Goal: Information Seeking & Learning: Learn about a topic

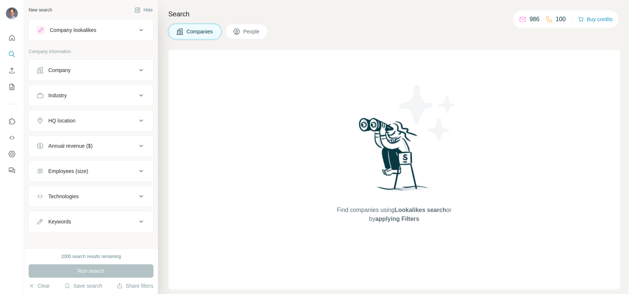
click at [64, 72] on div "Company" at bounding box center [59, 70] width 22 height 7
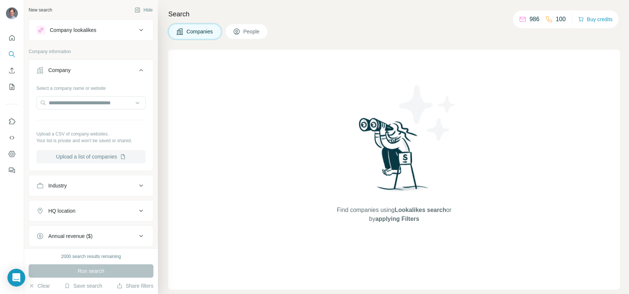
click at [87, 158] on button "Upload a list of companies" at bounding box center [90, 156] width 109 height 13
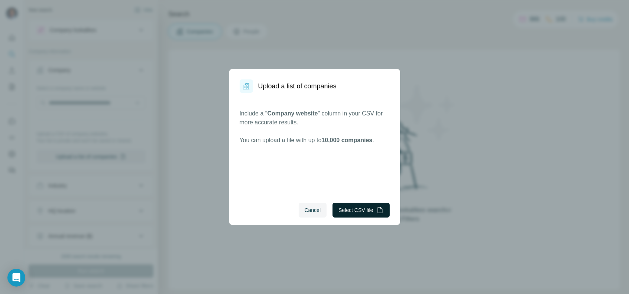
click at [360, 208] on button "Select CSV file" at bounding box center [361, 210] width 57 height 15
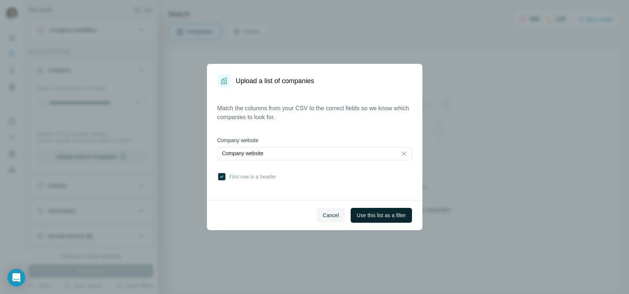
click at [389, 219] on span "Use this list as a filter" at bounding box center [381, 215] width 49 height 7
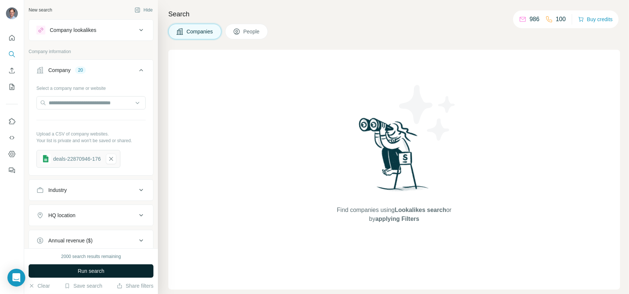
click at [100, 273] on span "Run search" at bounding box center [91, 271] width 27 height 7
click at [114, 158] on icon "button" at bounding box center [111, 158] width 7 height 7
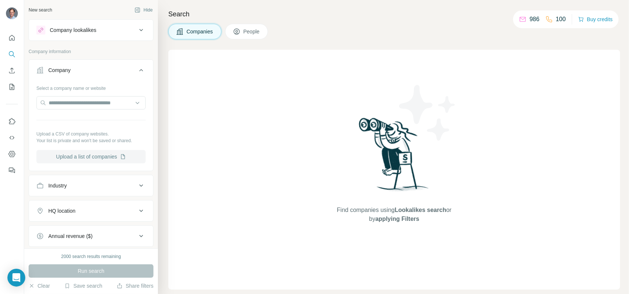
click at [99, 154] on button "Upload a list of companies" at bounding box center [90, 156] width 109 height 13
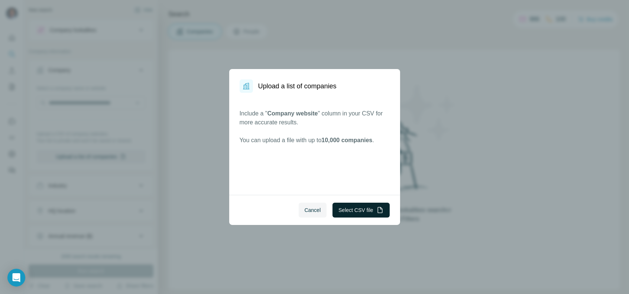
click at [354, 207] on button "Select CSV file" at bounding box center [361, 210] width 57 height 15
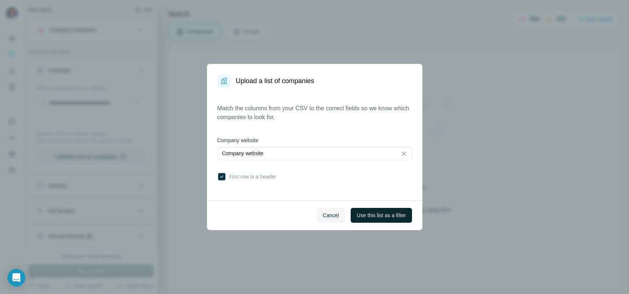
click at [386, 218] on span "Use this list as a filter" at bounding box center [381, 215] width 49 height 7
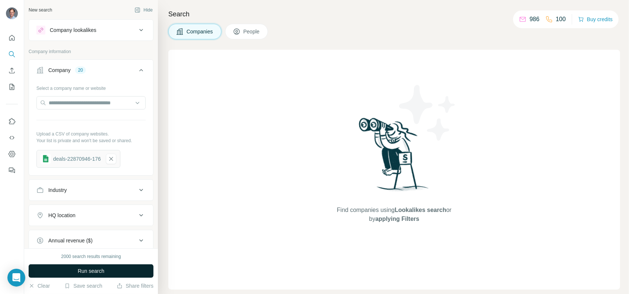
click at [63, 273] on button "Run search" at bounding box center [91, 271] width 125 height 13
click at [72, 71] on div "Company 20" at bounding box center [86, 70] width 100 height 7
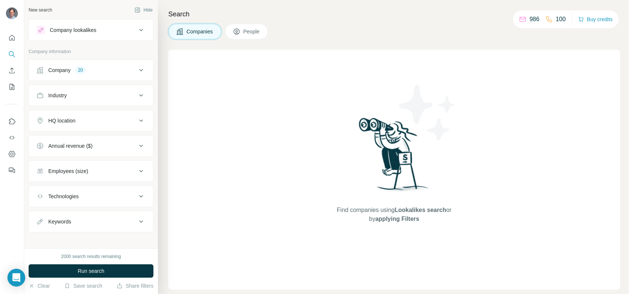
click at [72, 71] on div "Company 20" at bounding box center [86, 70] width 100 height 7
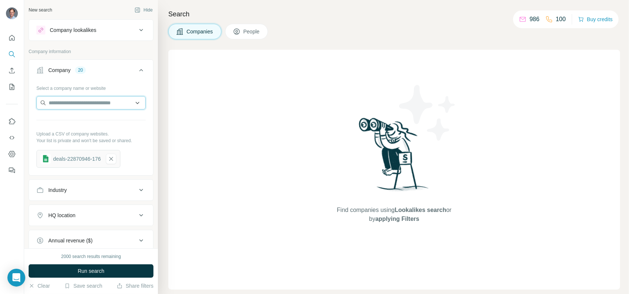
click at [132, 104] on input "text" at bounding box center [90, 102] width 109 height 13
click at [185, 124] on div "Find companies using Lookalikes search or by applying Filters" at bounding box center [394, 170] width 452 height 240
click at [88, 101] on input "text" at bounding box center [90, 102] width 109 height 13
click at [60, 161] on div "deals-22870946-176" at bounding box center [77, 158] width 48 height 7
click at [113, 158] on icon "button" at bounding box center [111, 158] width 7 height 7
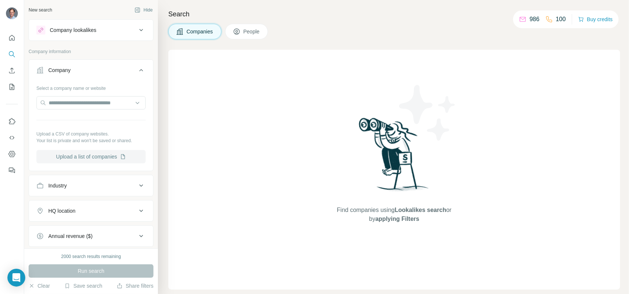
click at [90, 156] on button "Upload a list of companies" at bounding box center [90, 156] width 109 height 13
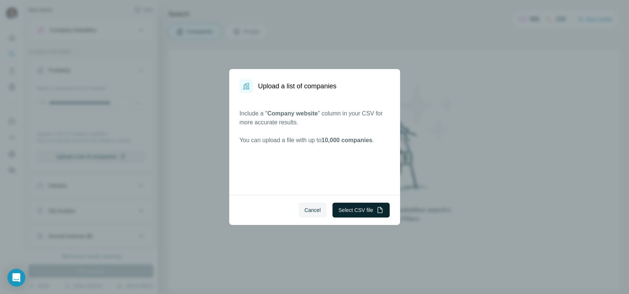
click at [354, 210] on button "Select CSV file" at bounding box center [361, 210] width 57 height 15
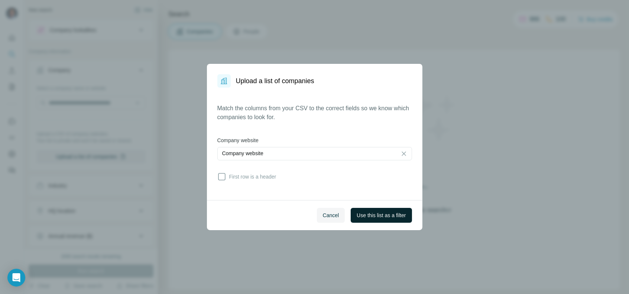
click at [394, 217] on span "Use this list as a filter" at bounding box center [381, 215] width 49 height 7
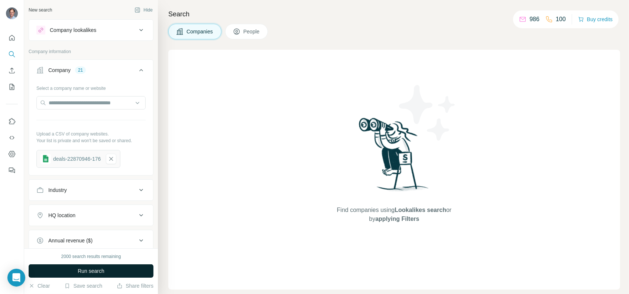
click at [109, 267] on button "Run search" at bounding box center [91, 271] width 125 height 13
click at [252, 32] on span "People" at bounding box center [252, 31] width 17 height 7
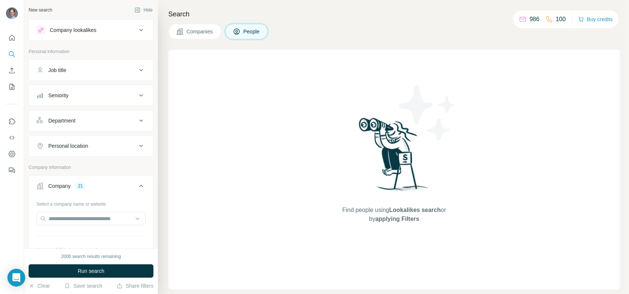
click at [87, 184] on div "Company 21" at bounding box center [86, 186] width 100 height 7
click at [89, 184] on div "Company 21" at bounding box center [86, 186] width 100 height 7
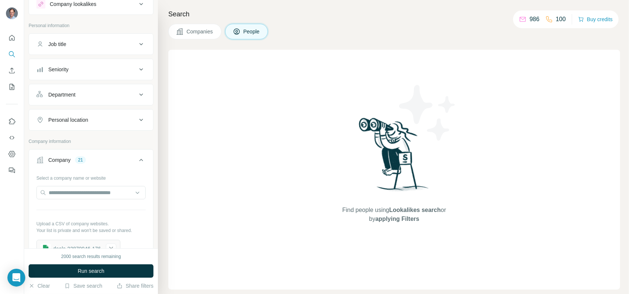
scroll to position [37, 0]
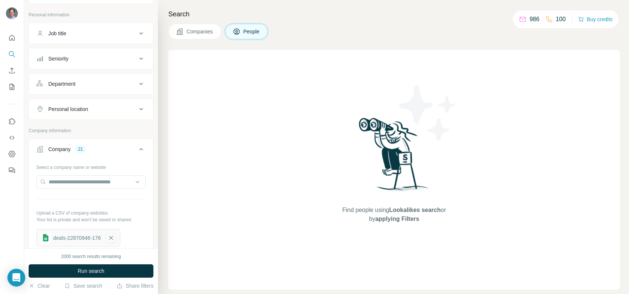
click at [112, 235] on icon "button" at bounding box center [111, 238] width 7 height 7
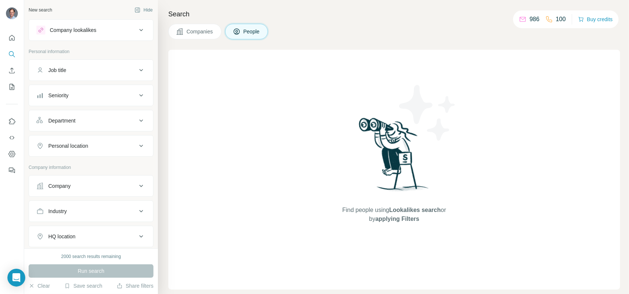
click at [89, 189] on button "Company" at bounding box center [91, 186] width 124 height 18
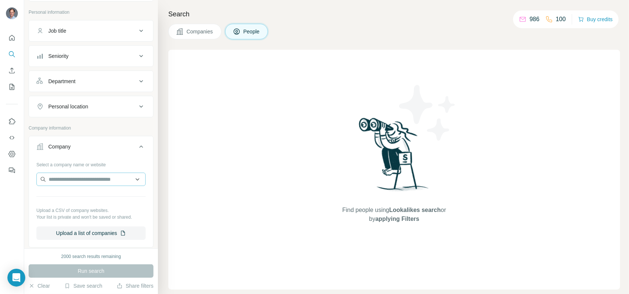
scroll to position [74, 0]
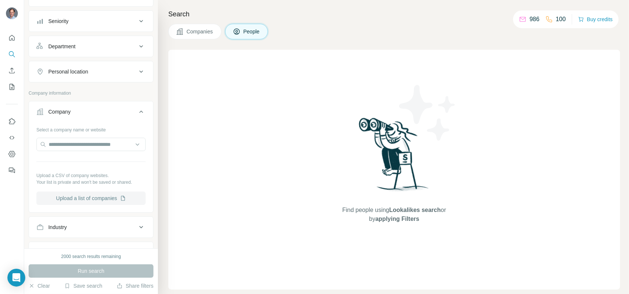
click at [99, 198] on button "Upload a list of companies" at bounding box center [90, 198] width 109 height 13
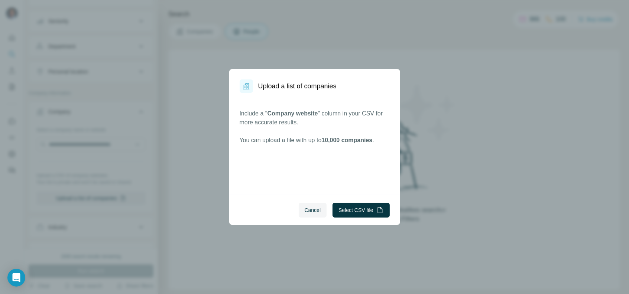
click at [367, 220] on div "Cancel Select CSV file" at bounding box center [314, 210] width 171 height 30
click at [365, 213] on button "Select CSV file" at bounding box center [361, 210] width 57 height 15
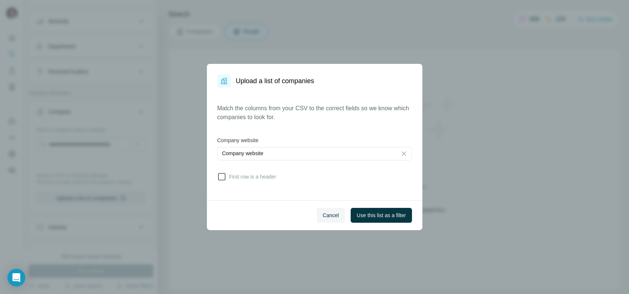
click at [241, 177] on span "First row is a header" at bounding box center [251, 176] width 50 height 7
click at [361, 214] on span "Use this list as a filter" at bounding box center [381, 215] width 49 height 7
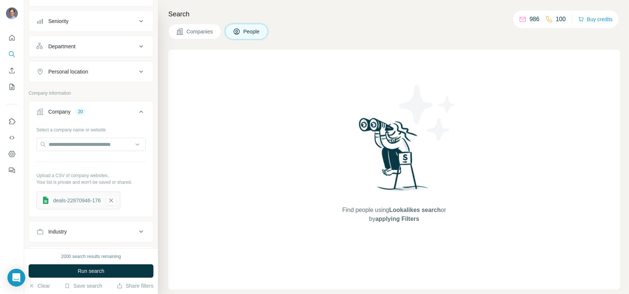
click at [180, 34] on icon at bounding box center [179, 31] width 7 height 7
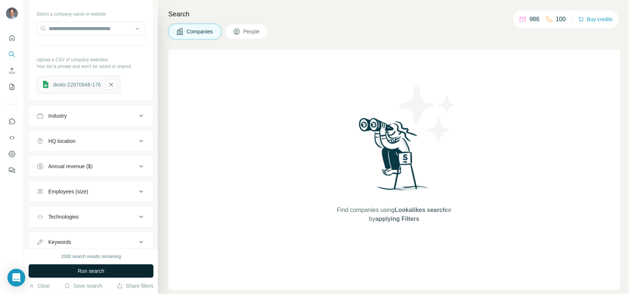
click at [81, 270] on span "Run search" at bounding box center [91, 271] width 27 height 7
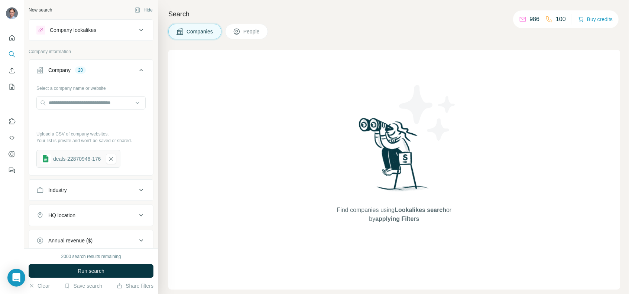
click at [250, 27] on button "People" at bounding box center [246, 32] width 43 height 16
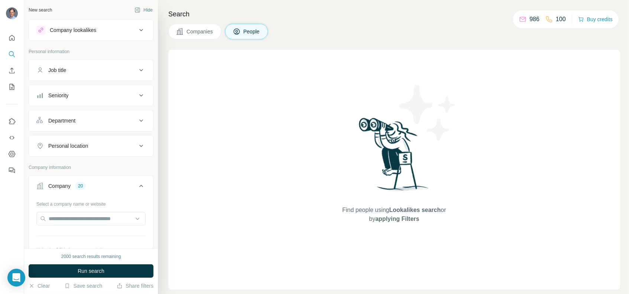
click at [67, 180] on button "Company 20" at bounding box center [91, 187] width 124 height 21
click at [67, 208] on div "Industry" at bounding box center [57, 211] width 19 height 7
click at [78, 191] on button "Company 20" at bounding box center [91, 186] width 124 height 18
click at [102, 185] on div "Company 20" at bounding box center [86, 186] width 100 height 7
click at [78, 209] on div "Industry" at bounding box center [86, 211] width 100 height 7
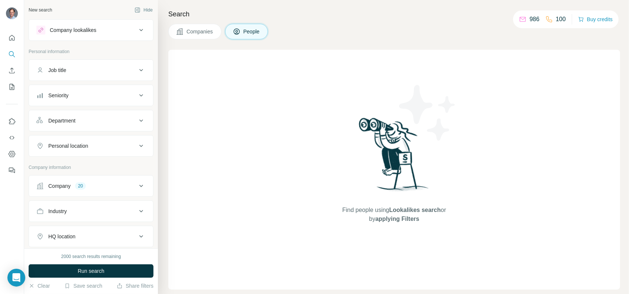
click at [83, 183] on div "20" at bounding box center [80, 186] width 11 height 7
click at [80, 221] on input "text" at bounding box center [90, 218] width 109 height 13
paste input "**********"
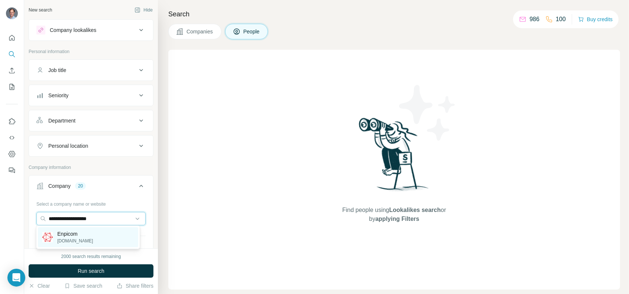
type input "**********"
click at [56, 236] on div "Enpicom enpicom.com" at bounding box center [67, 238] width 51 height 14
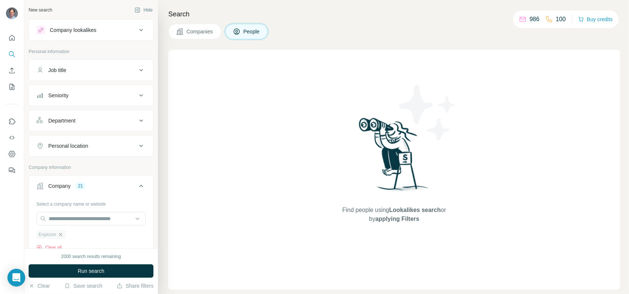
click at [137, 185] on icon at bounding box center [141, 186] width 9 height 9
click at [137, 182] on icon at bounding box center [141, 186] width 9 height 9
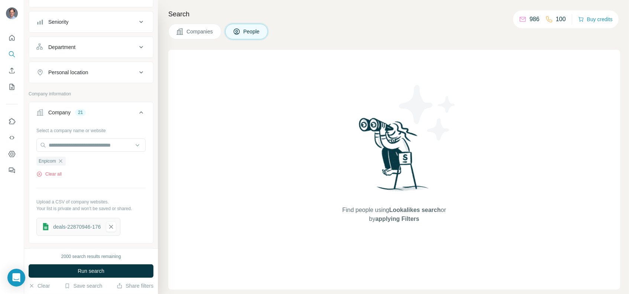
scroll to position [74, 0]
click at [113, 224] on icon "button" at bounding box center [111, 226] width 7 height 7
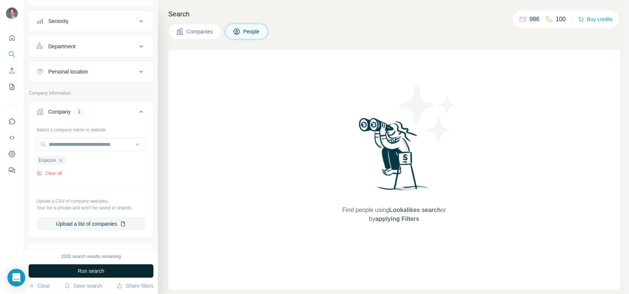
click at [75, 267] on button "Run search" at bounding box center [91, 271] width 125 height 13
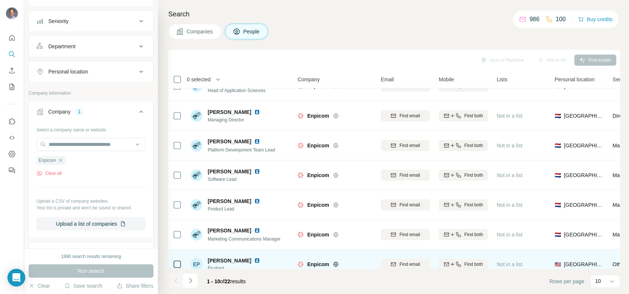
scroll to position [9, 0]
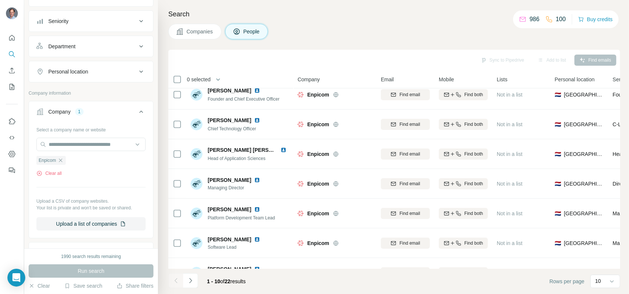
click at [194, 33] on span "Companies" at bounding box center [200, 31] width 27 height 7
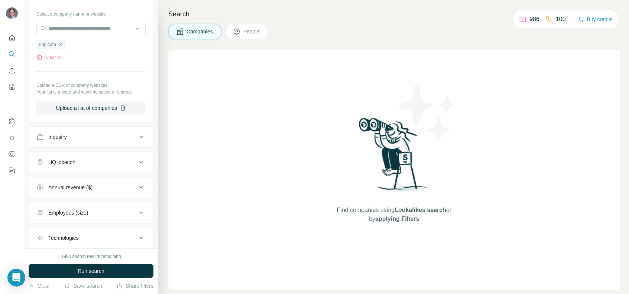
click at [238, 31] on icon at bounding box center [236, 31] width 7 height 7
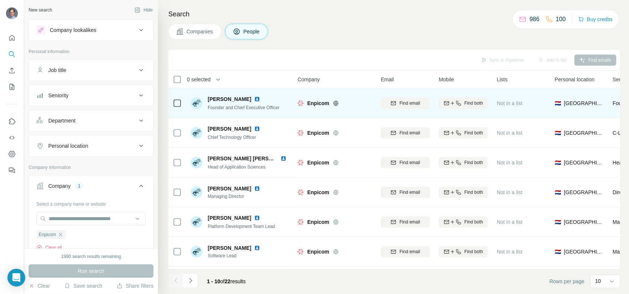
click at [254, 99] on img at bounding box center [257, 99] width 6 height 6
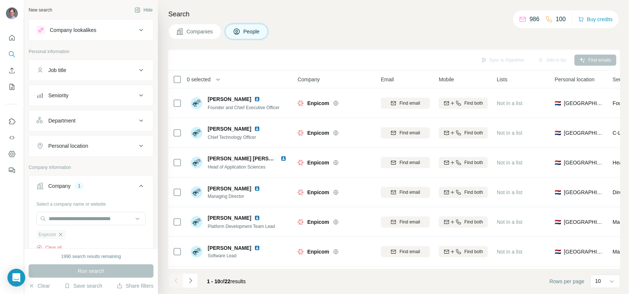
click at [61, 232] on icon "button" at bounding box center [61, 235] width 6 height 6
click at [73, 185] on div "Company" at bounding box center [86, 186] width 100 height 7
click at [106, 193] on button "Company" at bounding box center [91, 186] width 124 height 18
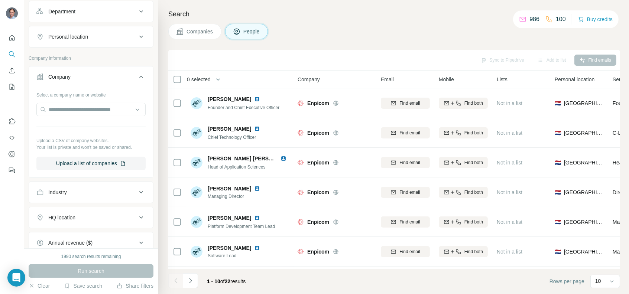
scroll to position [112, 0]
click at [87, 163] on button "Upload a list of companies" at bounding box center [90, 161] width 109 height 13
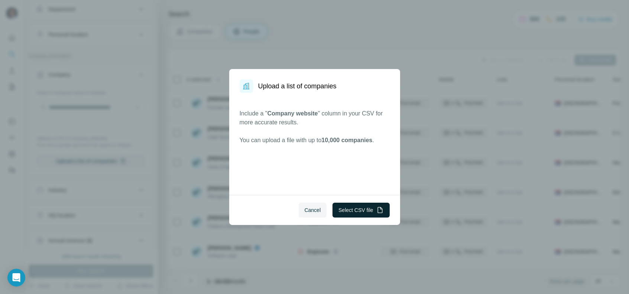
click at [369, 210] on button "Select CSV file" at bounding box center [361, 210] width 57 height 15
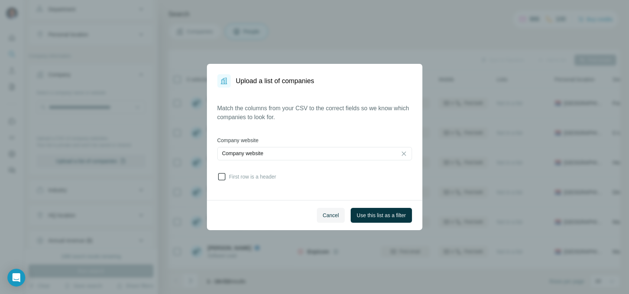
click at [258, 178] on span "First row is a header" at bounding box center [251, 176] width 50 height 7
click at [374, 215] on span "Use this list as a filter" at bounding box center [381, 215] width 49 height 7
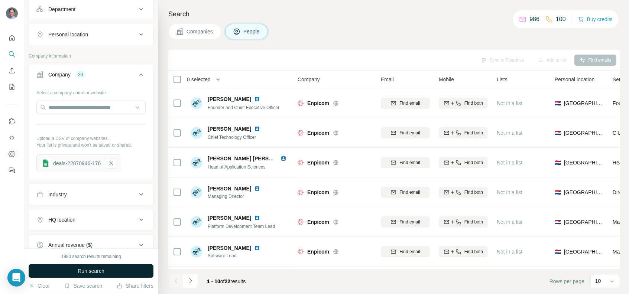
click at [99, 269] on span "Run search" at bounding box center [91, 271] width 27 height 7
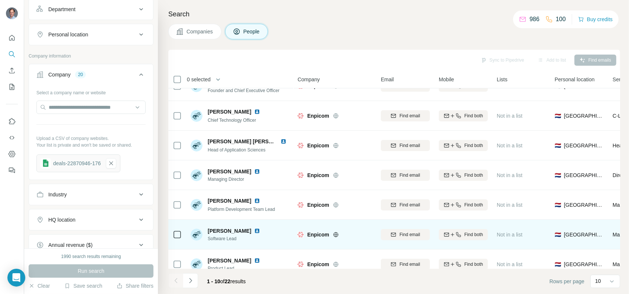
scroll to position [0, 0]
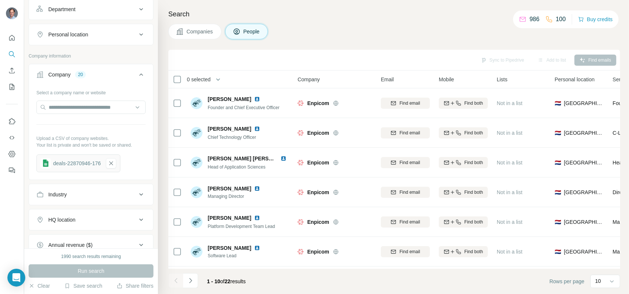
click at [193, 33] on span "Companies" at bounding box center [200, 31] width 27 height 7
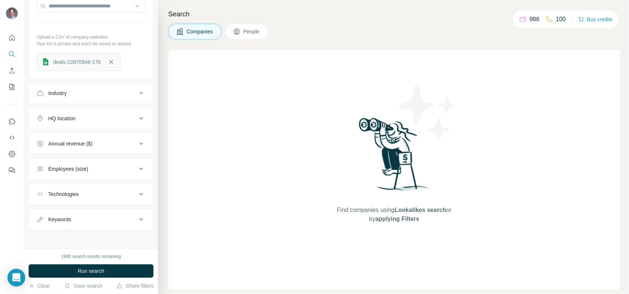
drag, startPoint x: 329, startPoint y: 210, endPoint x: 456, endPoint y: 229, distance: 128.3
click at [467, 215] on div "Find companies using Lookalikes search or by applying Filters" at bounding box center [394, 170] width 452 height 240
click at [447, 235] on div "Find companies using Lookalikes search or by applying Filters" at bounding box center [395, 170] width 134 height 240
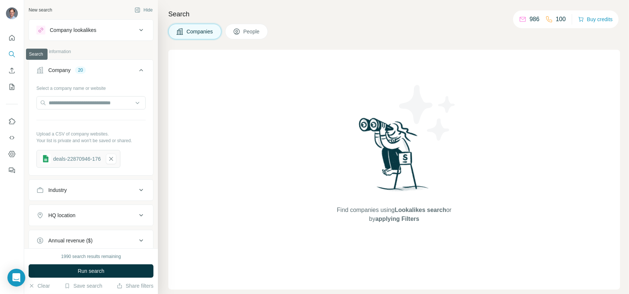
click at [12, 51] on icon "Search" at bounding box center [11, 54] width 7 height 7
click at [13, 54] on icon "Search" at bounding box center [11, 54] width 7 height 7
click at [12, 71] on icon "Enrich CSV" at bounding box center [11, 70] width 7 height 7
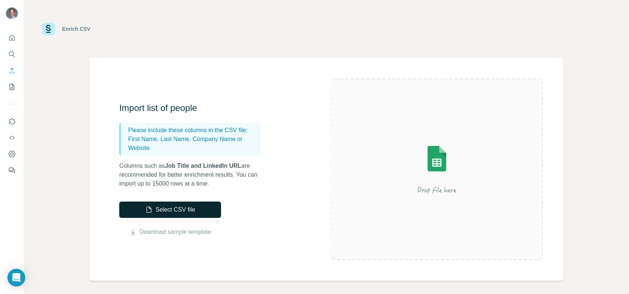
click at [164, 210] on button "Select CSV file" at bounding box center [170, 210] width 102 height 16
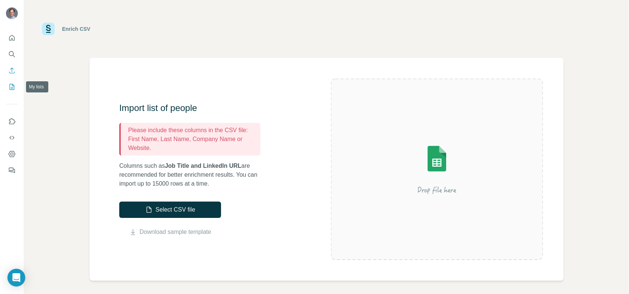
click at [13, 86] on icon "My lists" at bounding box center [11, 86] width 7 height 7
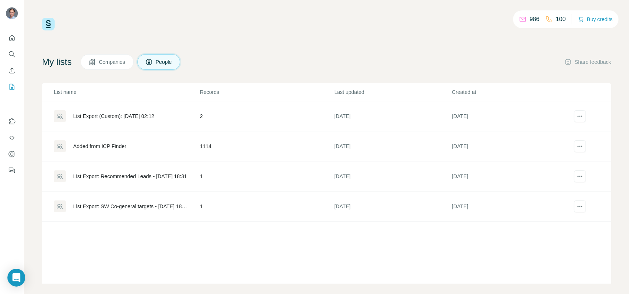
click at [113, 61] on span "Companies" at bounding box center [112, 61] width 27 height 7
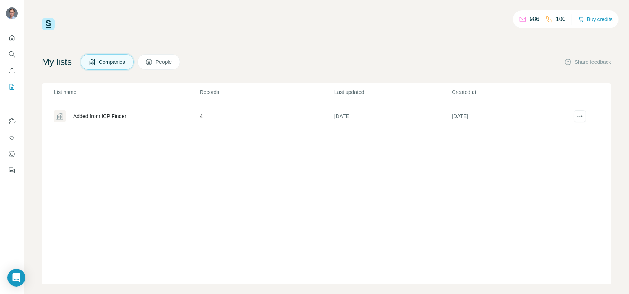
click at [108, 119] on div "Added from ICP Finder" at bounding box center [126, 116] width 145 height 12
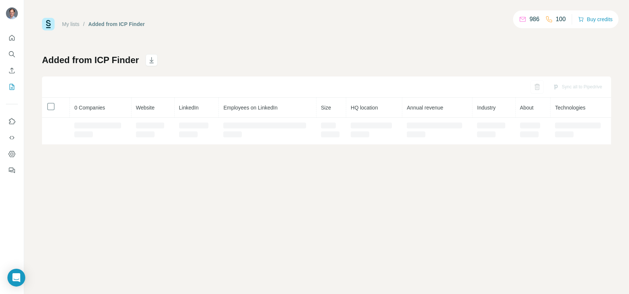
click at [117, 114] on th "0 Companies" at bounding box center [100, 108] width 61 height 20
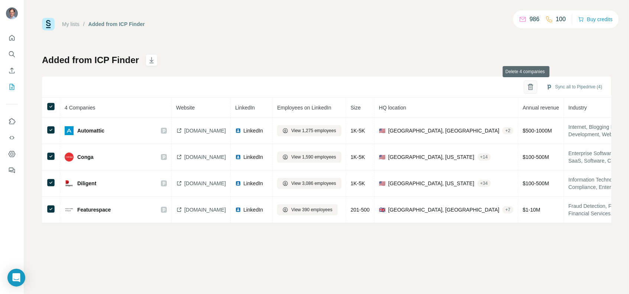
click at [529, 84] on icon "button" at bounding box center [530, 84] width 3 height 1
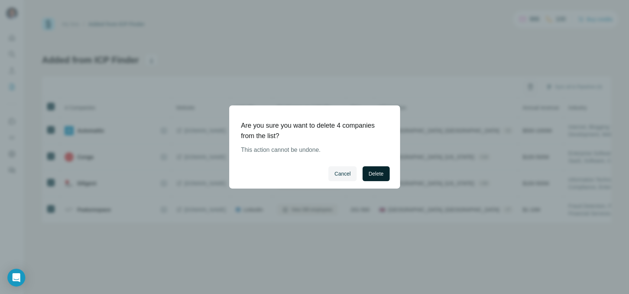
click at [373, 178] on button "Delete" at bounding box center [376, 174] width 27 height 15
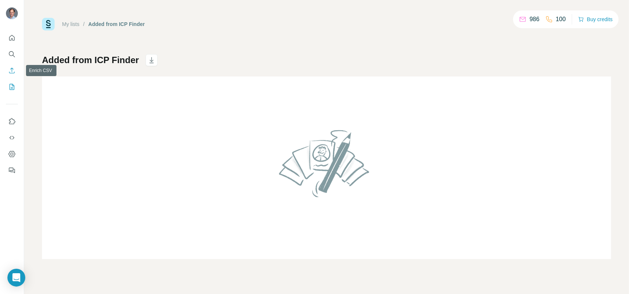
click at [12, 74] on button "Enrich CSV" at bounding box center [12, 70] width 12 height 13
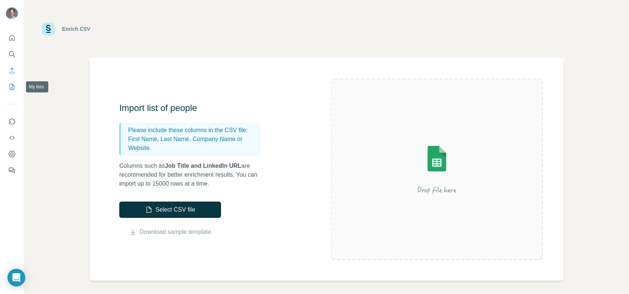
click at [13, 86] on icon "My lists" at bounding box center [13, 86] width 4 height 5
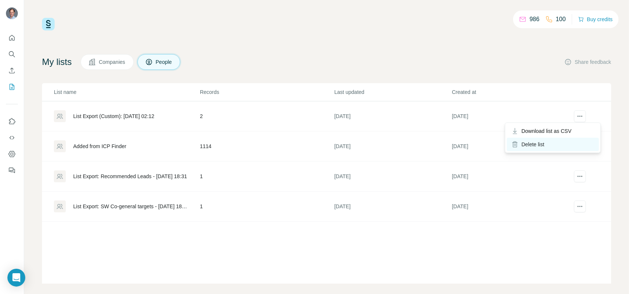
click at [534, 142] on div "Delete list" at bounding box center [553, 144] width 92 height 13
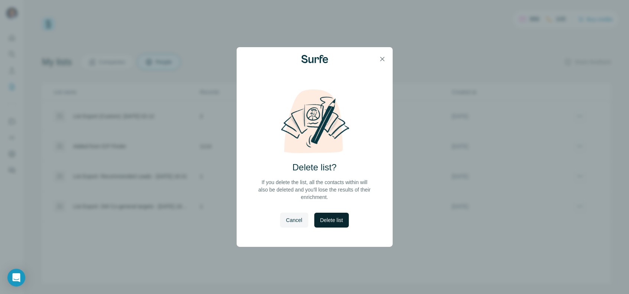
click at [333, 222] on span "Delete list" at bounding box center [331, 220] width 23 height 7
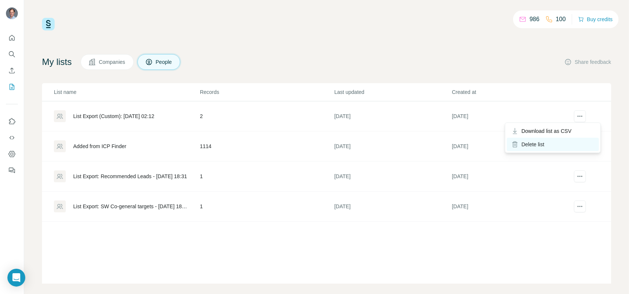
click at [542, 146] on div "Delete list" at bounding box center [553, 144] width 92 height 13
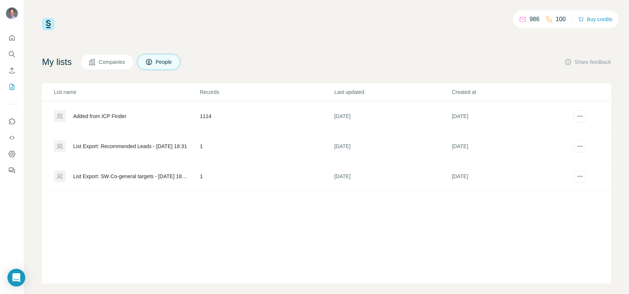
click at [336, 222] on div "List name Records Last updated Created at Added from ICP Finder 1114 4 months a…" at bounding box center [327, 183] width 570 height 201
click at [576, 120] on button "actions" at bounding box center [580, 116] width 12 height 12
click at [530, 188] on td "5 months ago" at bounding box center [511, 177] width 118 height 30
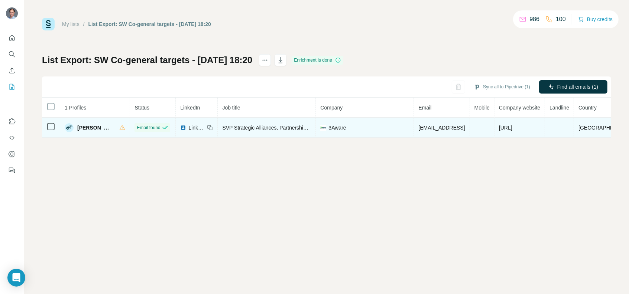
click at [55, 128] on td at bounding box center [51, 128] width 18 height 20
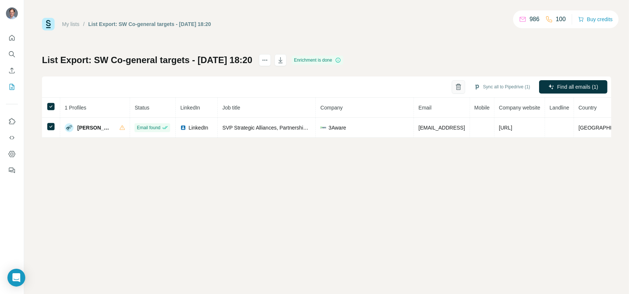
click at [456, 87] on icon "button" at bounding box center [458, 86] width 7 height 7
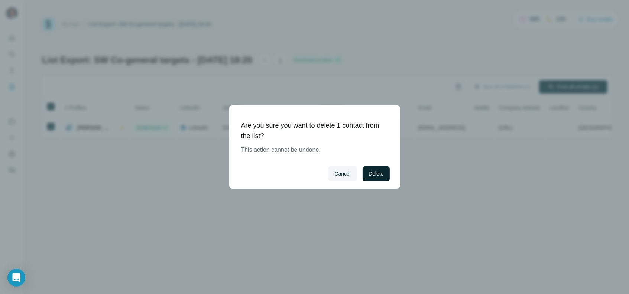
click at [378, 170] on span "Delete" at bounding box center [376, 173] width 15 height 7
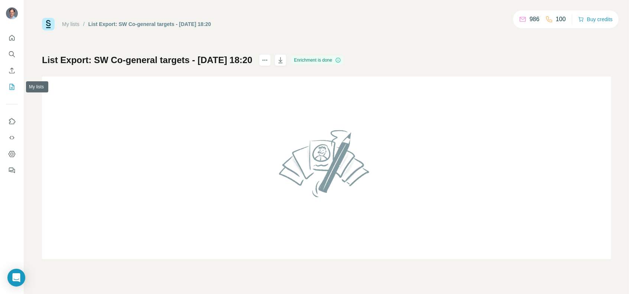
click at [12, 85] on icon "My lists" at bounding box center [13, 86] width 4 height 5
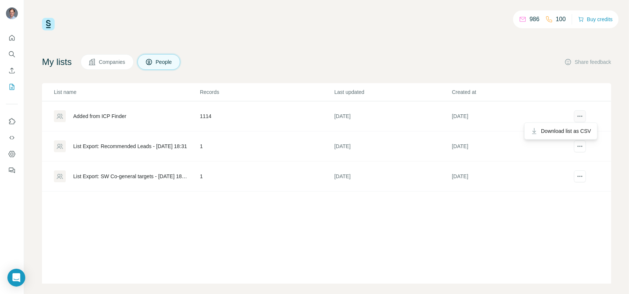
click at [575, 121] on button "actions" at bounding box center [580, 116] width 12 height 12
click at [162, 62] on span "People" at bounding box center [164, 61] width 17 height 7
click at [121, 63] on span "Companies" at bounding box center [112, 61] width 27 height 7
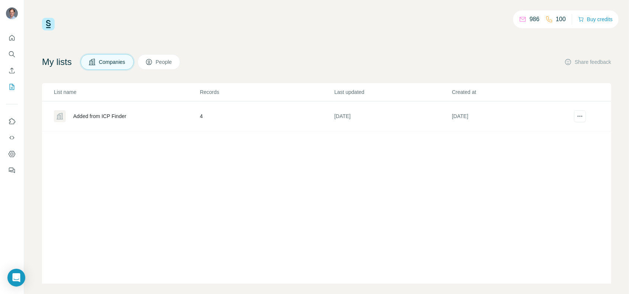
click at [577, 108] on td at bounding box center [591, 116] width 42 height 30
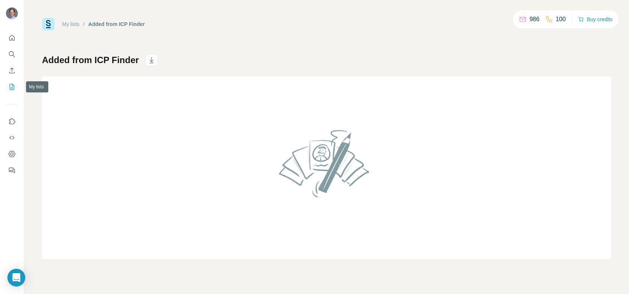
click at [11, 88] on icon "My lists" at bounding box center [13, 86] width 4 height 5
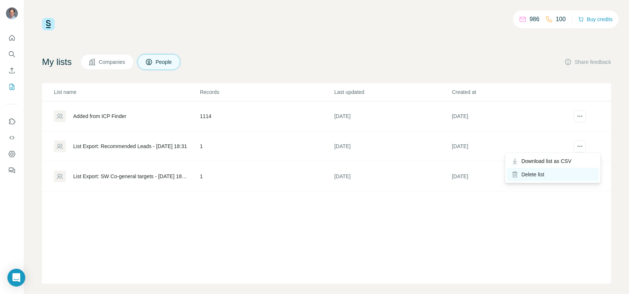
click at [539, 174] on div "Delete list" at bounding box center [553, 174] width 92 height 13
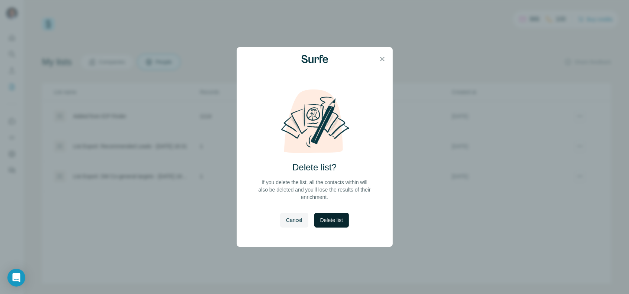
click at [323, 220] on span "Delete list" at bounding box center [331, 220] width 23 height 7
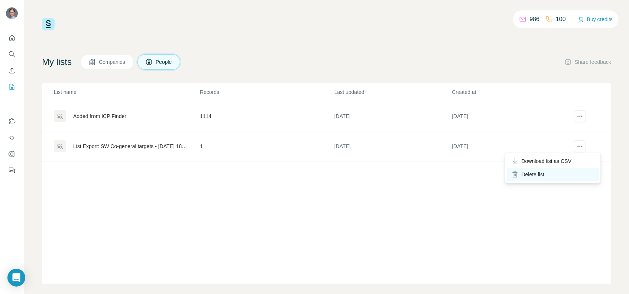
click at [547, 174] on div "Delete list" at bounding box center [553, 174] width 92 height 13
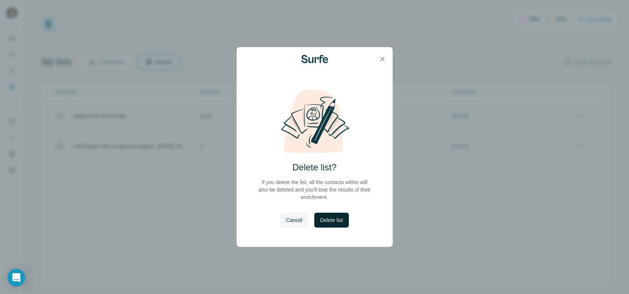
click at [339, 221] on span "Delete list" at bounding box center [331, 220] width 23 height 7
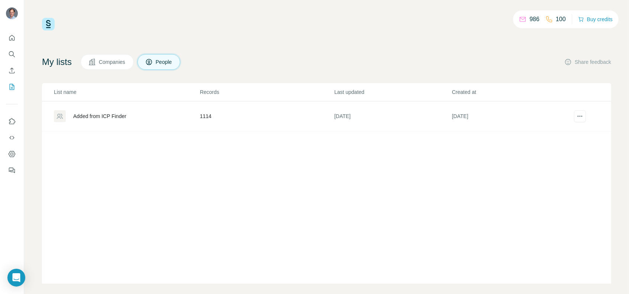
click at [339, 115] on td "4 months ago" at bounding box center [393, 116] width 118 height 30
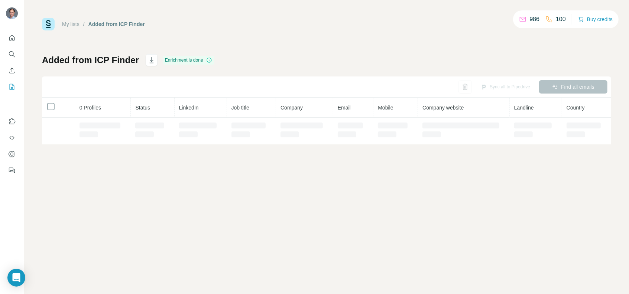
click at [339, 115] on th "Email" at bounding box center [353, 108] width 41 height 20
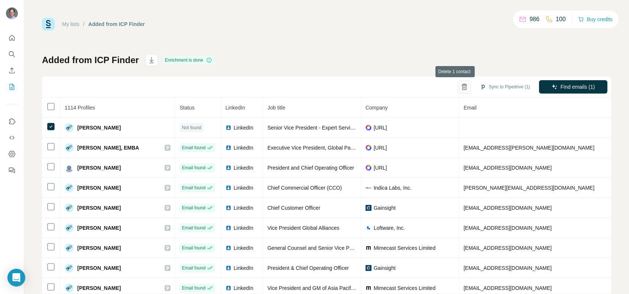
click at [461, 88] on icon "button" at bounding box center [464, 86] width 7 height 7
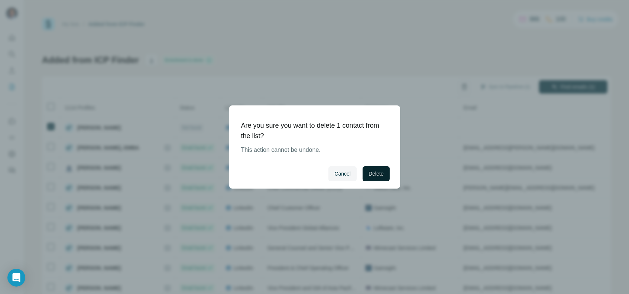
click at [379, 178] on span "Delete" at bounding box center [376, 173] width 15 height 7
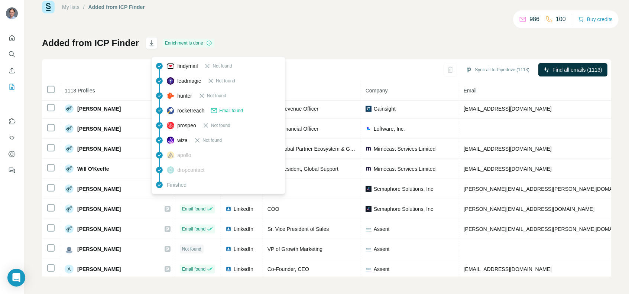
scroll to position [334, 0]
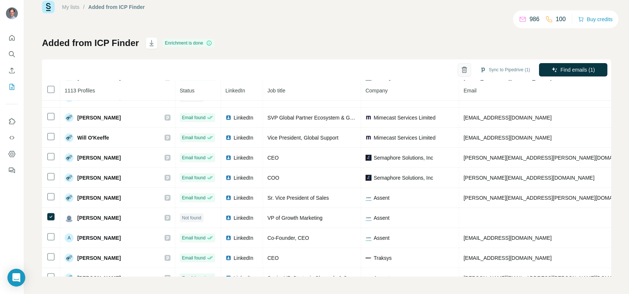
click at [461, 72] on icon "button" at bounding box center [464, 69] width 7 height 7
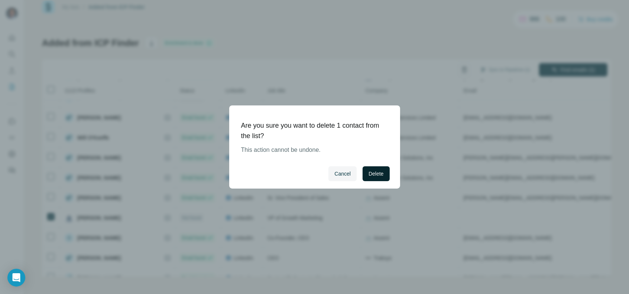
click at [377, 175] on span "Delete" at bounding box center [376, 173] width 15 height 7
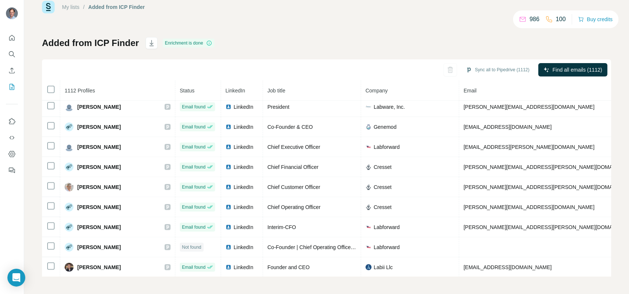
scroll to position [780, 0]
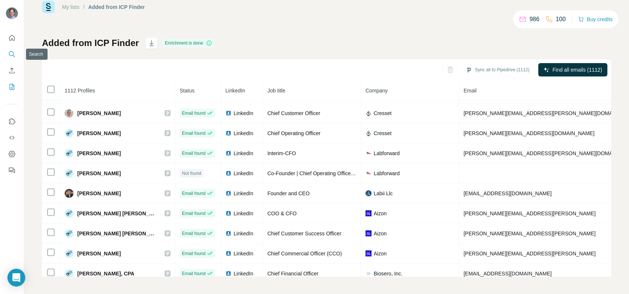
click at [12, 52] on icon "Search" at bounding box center [11, 54] width 7 height 7
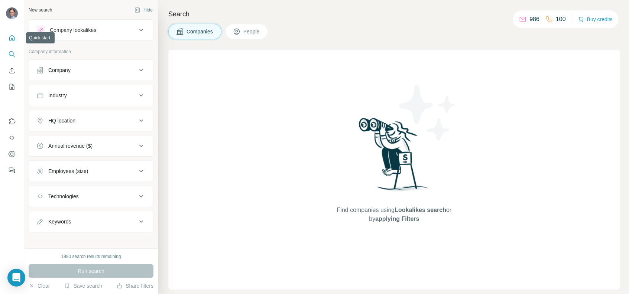
click at [9, 36] on icon "Quick start" at bounding box center [11, 37] width 7 height 7
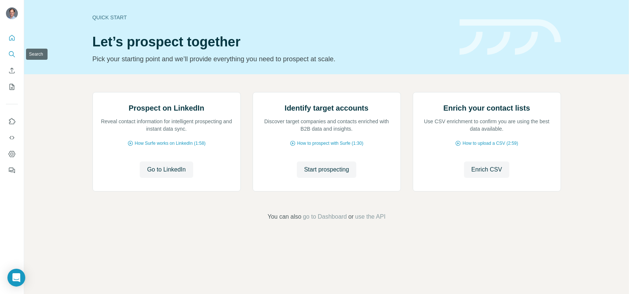
click at [12, 52] on icon "Search" at bounding box center [11, 54] width 7 height 7
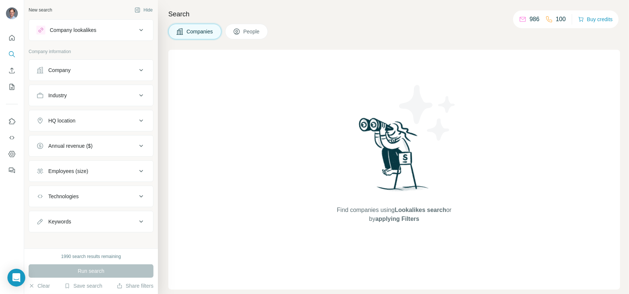
click at [81, 68] on div "Company" at bounding box center [86, 70] width 100 height 7
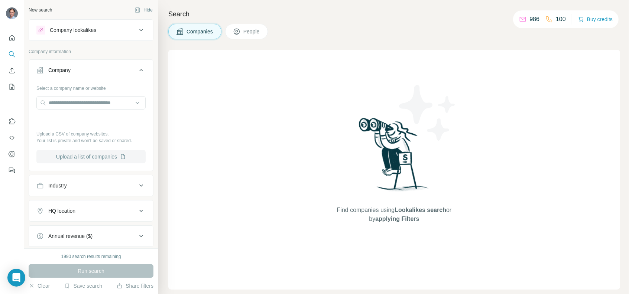
click at [80, 159] on button "Upload a list of companies" at bounding box center [90, 156] width 109 height 13
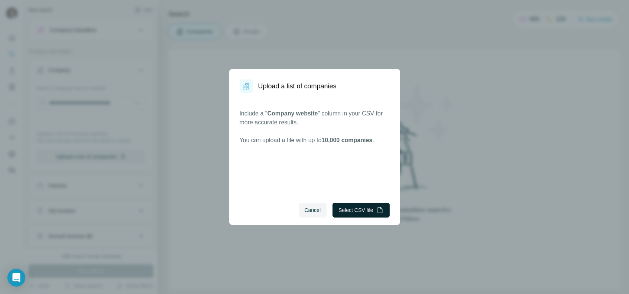
click at [360, 213] on button "Select CSV file" at bounding box center [361, 210] width 57 height 15
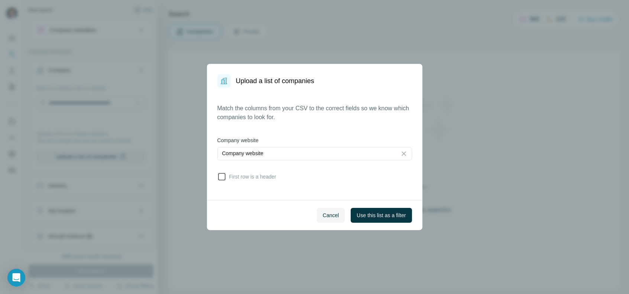
click at [274, 175] on span "First row is a header" at bounding box center [251, 176] width 50 height 7
click at [382, 213] on span "Use this list as a filter" at bounding box center [381, 215] width 49 height 7
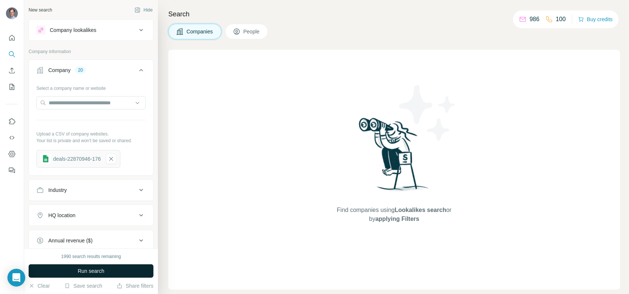
click at [119, 271] on button "Run search" at bounding box center [91, 271] width 125 height 13
click at [115, 156] on icon "button" at bounding box center [111, 158] width 7 height 7
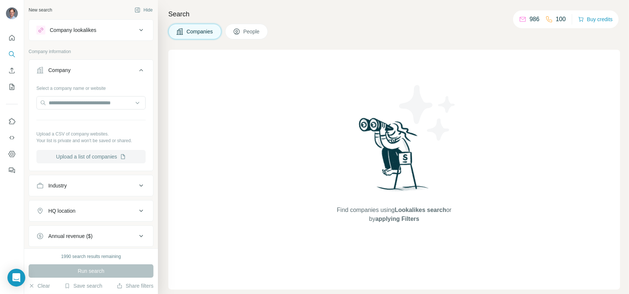
click at [114, 157] on button "Upload a list of companies" at bounding box center [90, 156] width 109 height 13
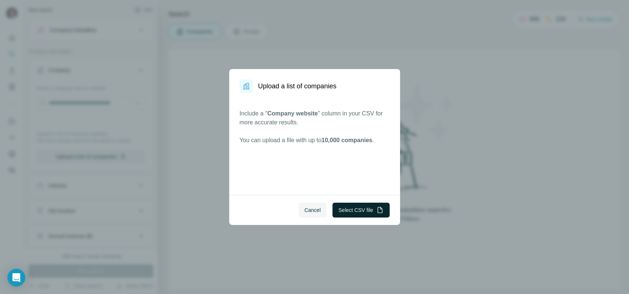
click at [354, 207] on button "Select CSV file" at bounding box center [361, 210] width 57 height 15
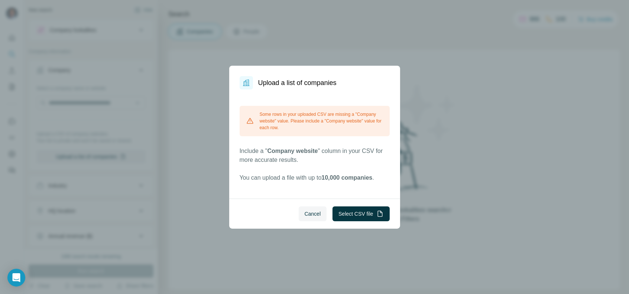
drag, startPoint x: 308, startPoint y: 213, endPoint x: 334, endPoint y: 242, distance: 38.7
click at [333, 242] on div "Upload a list of companies Some rows in your uploaded CSV are missing a "Compan…" at bounding box center [314, 147] width 629 height 294
click at [345, 215] on button "Select CSV file" at bounding box center [361, 214] width 57 height 15
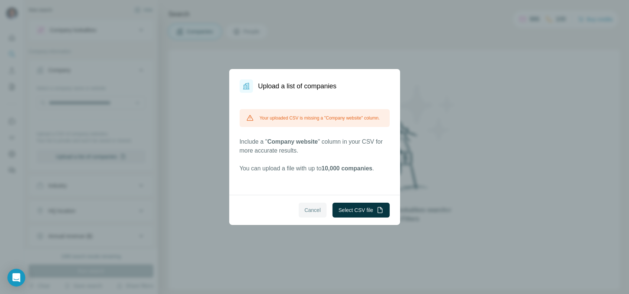
click at [309, 210] on span "Cancel" at bounding box center [313, 210] width 16 height 7
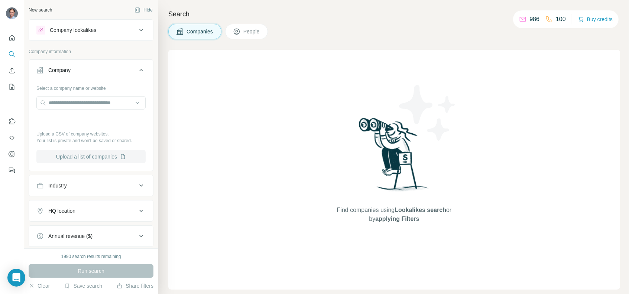
click at [74, 158] on button "Upload a list of companies" at bounding box center [90, 156] width 109 height 13
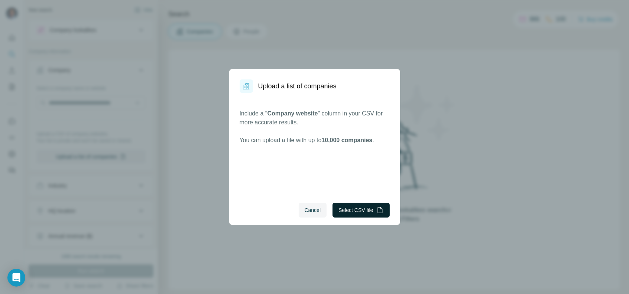
click at [356, 207] on button "Select CSV file" at bounding box center [361, 210] width 57 height 15
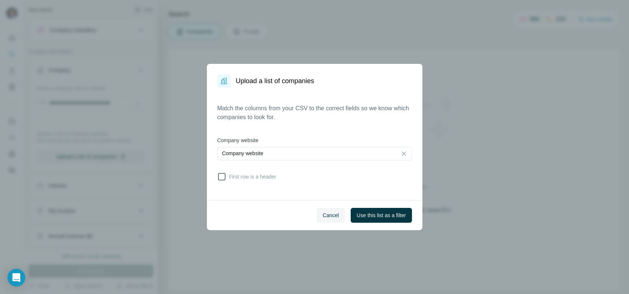
click at [241, 179] on span "First row is a header" at bounding box center [251, 176] width 50 height 7
click at [376, 215] on span "Use this list as a filter" at bounding box center [381, 215] width 49 height 7
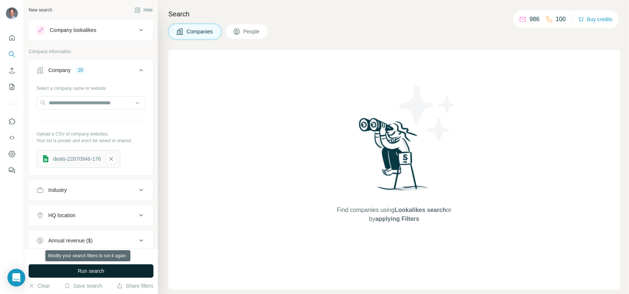
click at [66, 269] on button "Run search" at bounding box center [91, 271] width 125 height 13
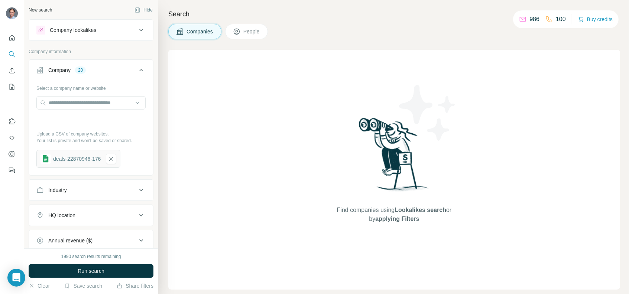
click at [248, 34] on span "People" at bounding box center [252, 31] width 17 height 7
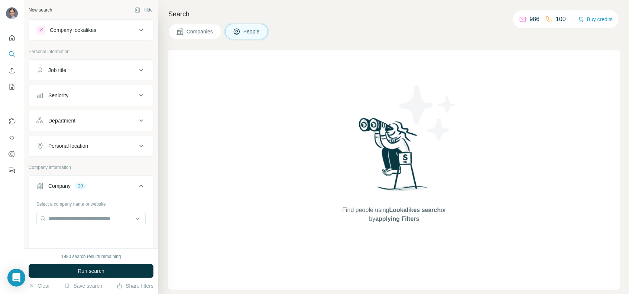
click at [193, 30] on span "Companies" at bounding box center [200, 31] width 27 height 7
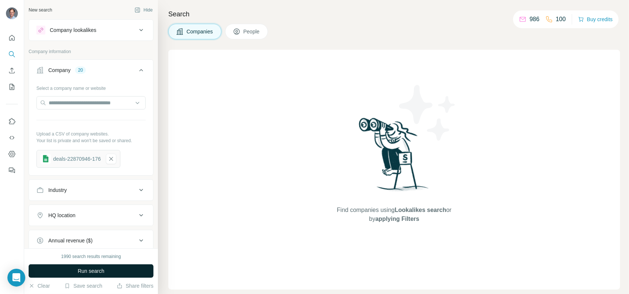
click at [78, 271] on span "Run search" at bounding box center [91, 271] width 27 height 7
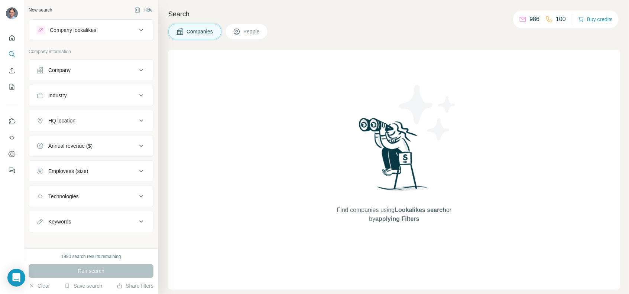
click at [72, 67] on div "Company" at bounding box center [86, 70] width 100 height 7
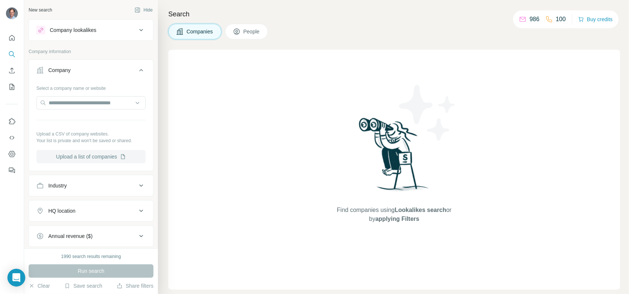
click at [75, 157] on button "Upload a list of companies" at bounding box center [90, 156] width 109 height 13
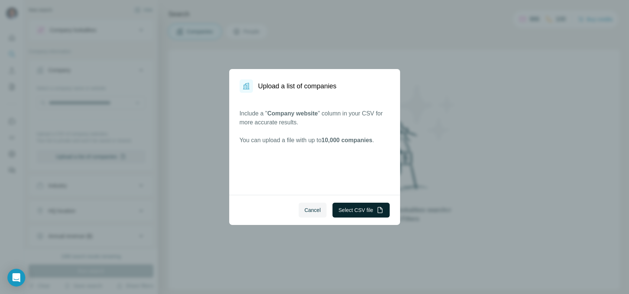
click at [362, 209] on button "Select CSV file" at bounding box center [361, 210] width 57 height 15
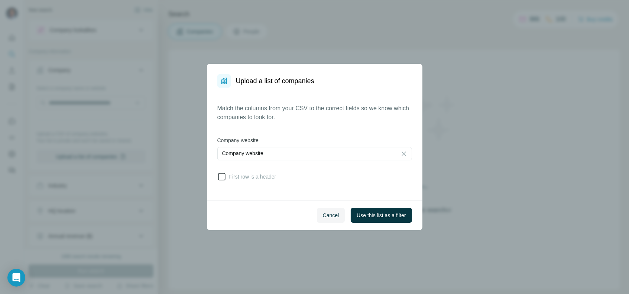
click at [257, 178] on span "First row is a header" at bounding box center [251, 176] width 50 height 7
click at [382, 213] on span "Use this list as a filter" at bounding box center [381, 215] width 49 height 7
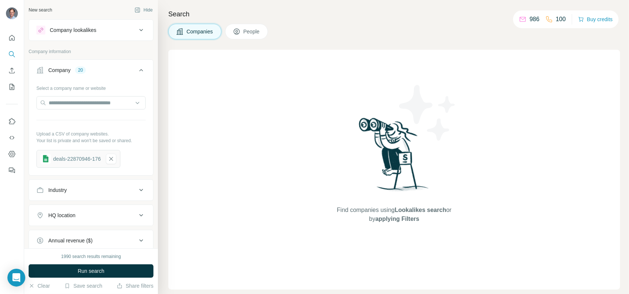
click at [74, 160] on div "deals-22870946-176" at bounding box center [77, 158] width 48 height 7
click at [101, 30] on div "Company lookalikes" at bounding box center [86, 30] width 100 height 9
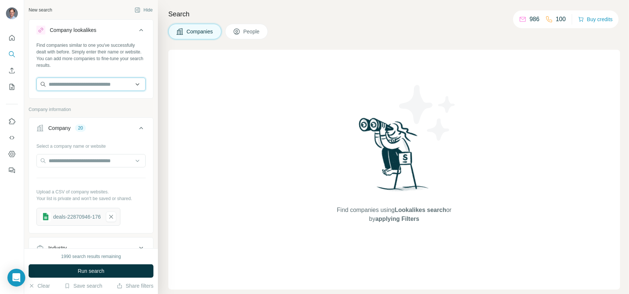
click at [76, 88] on input "text" at bounding box center [90, 84] width 109 height 13
click at [128, 135] on button "Company 20" at bounding box center [91, 129] width 124 height 21
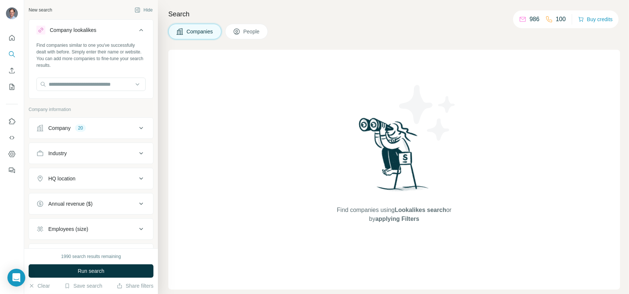
click at [239, 32] on icon at bounding box center [236, 31] width 7 height 7
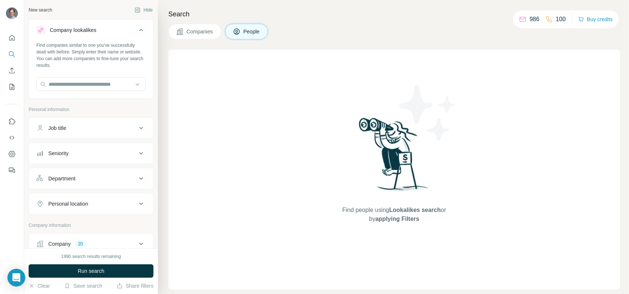
click at [186, 32] on button "Companies" at bounding box center [194, 32] width 53 height 16
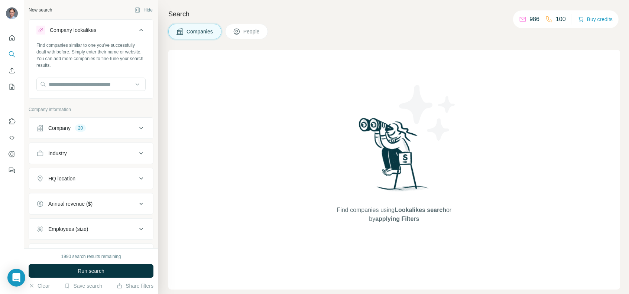
click at [251, 30] on span "People" at bounding box center [252, 31] width 17 height 7
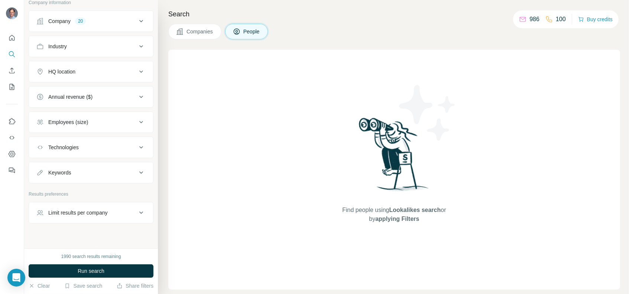
scroll to position [228, 0]
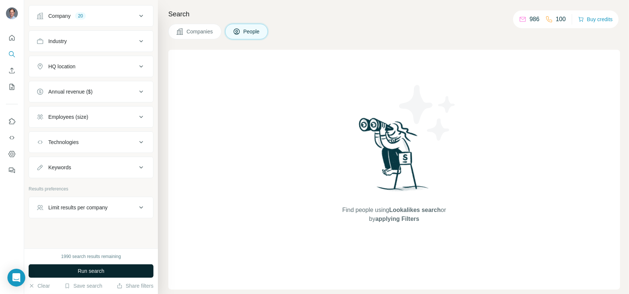
click at [104, 269] on span "Run search" at bounding box center [91, 271] width 27 height 7
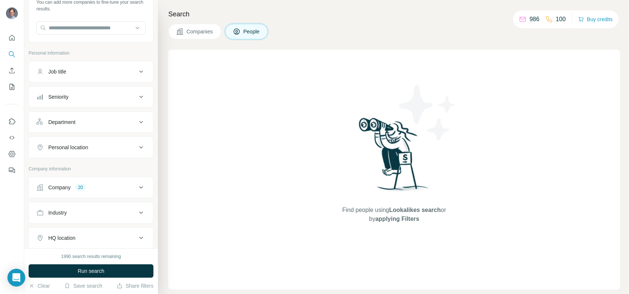
scroll to position [80, 0]
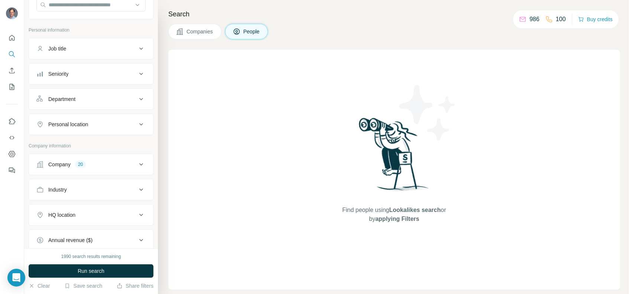
click at [137, 164] on icon at bounding box center [141, 164] width 9 height 9
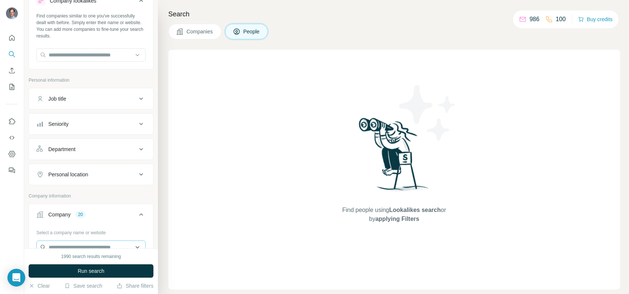
scroll to position [0, 0]
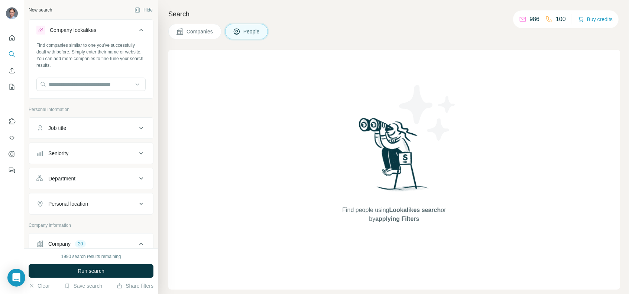
click at [191, 30] on span "Companies" at bounding box center [200, 31] width 27 height 7
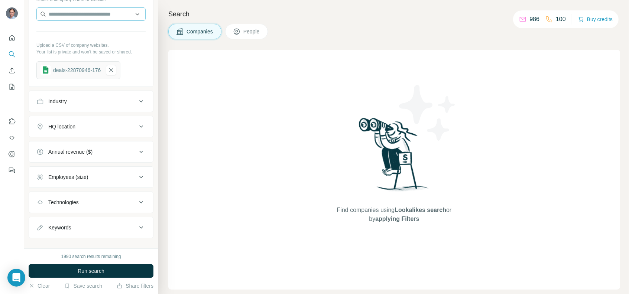
scroll to position [149, 0]
click at [43, 287] on button "Clear" at bounding box center [39, 286] width 21 height 7
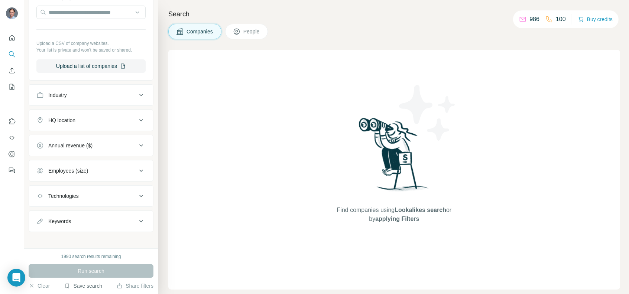
click at [76, 287] on button "Save search" at bounding box center [83, 286] width 38 height 7
click at [92, 275] on div "View my saved searches" at bounding box center [104, 273] width 78 height 15
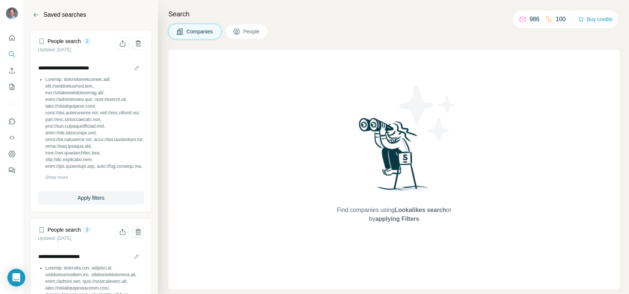
click at [135, 229] on icon "Delete saved search" at bounding box center [138, 232] width 7 height 7
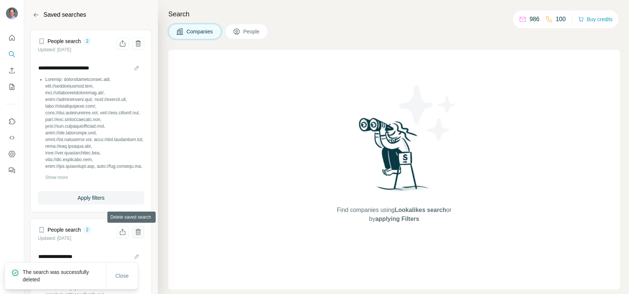
click at [135, 231] on icon "Delete saved search" at bounding box center [138, 232] width 7 height 7
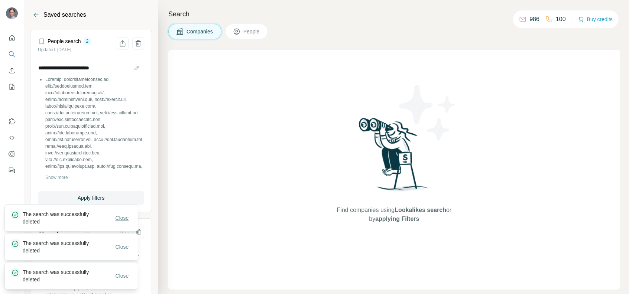
click at [123, 220] on span "Close" at bounding box center [122, 218] width 13 height 7
click at [120, 250] on span "Close" at bounding box center [122, 247] width 13 height 7
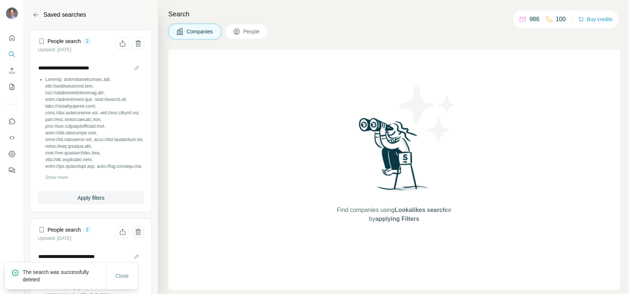
click at [138, 232] on icon "Delete saved search" at bounding box center [139, 233] width 2 height 3
click at [135, 234] on icon "Delete saved search" at bounding box center [138, 232] width 7 height 7
click at [128, 247] on span "Close" at bounding box center [122, 247] width 13 height 7
click at [138, 233] on icon "Delete saved search" at bounding box center [139, 233] width 2 height 3
click at [123, 248] on span "Close" at bounding box center [122, 247] width 13 height 7
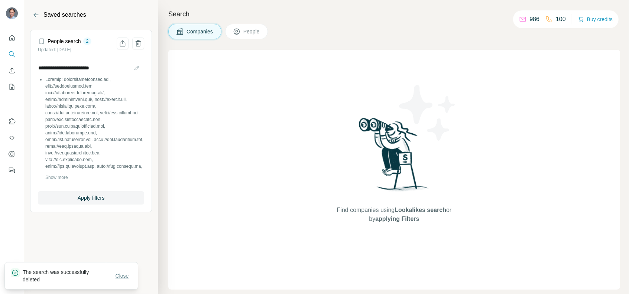
click at [122, 277] on span "Close" at bounding box center [122, 276] width 13 height 7
click at [139, 40] on icon "Delete saved search" at bounding box center [138, 43] width 7 height 7
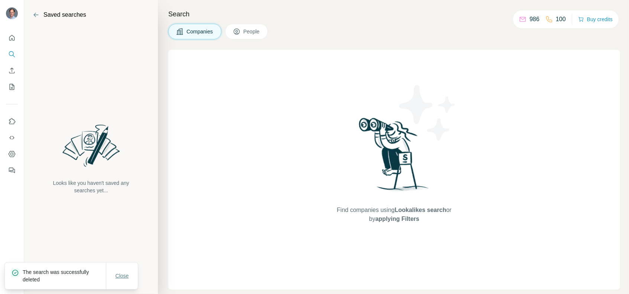
click at [119, 276] on span "Close" at bounding box center [122, 276] width 13 height 7
click at [43, 17] on h2 "Saved searches" at bounding box center [64, 14] width 43 height 9
click at [37, 14] on icon "Back" at bounding box center [35, 14] width 7 height 7
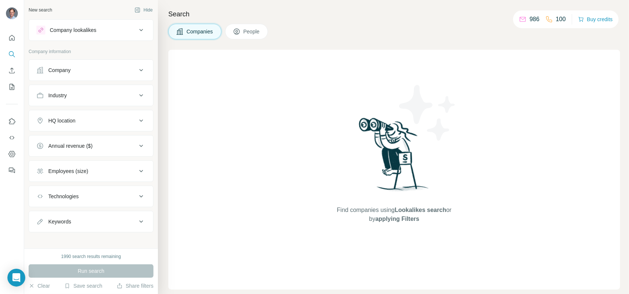
click at [82, 74] on button "Company" at bounding box center [91, 70] width 124 height 18
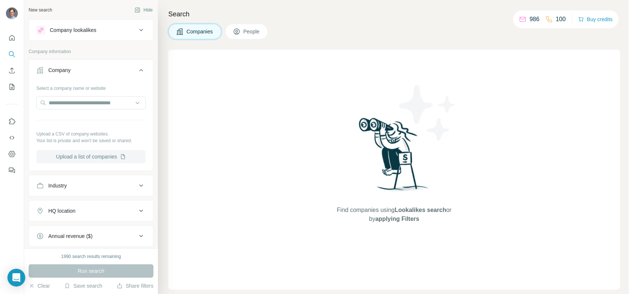
click at [102, 161] on button "Upload a list of companies" at bounding box center [90, 156] width 109 height 13
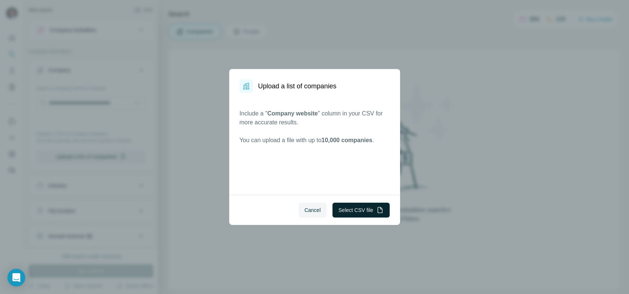
click at [354, 206] on button "Select CSV file" at bounding box center [361, 210] width 57 height 15
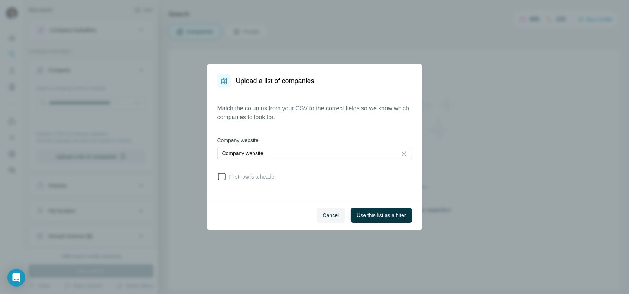
click at [257, 177] on span "First row is a header" at bounding box center [251, 176] width 50 height 7
click at [383, 216] on span "Use this list as a filter" at bounding box center [381, 215] width 49 height 7
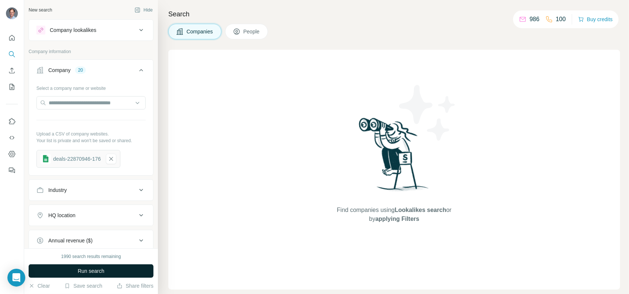
click at [99, 272] on span "Run search" at bounding box center [91, 271] width 27 height 7
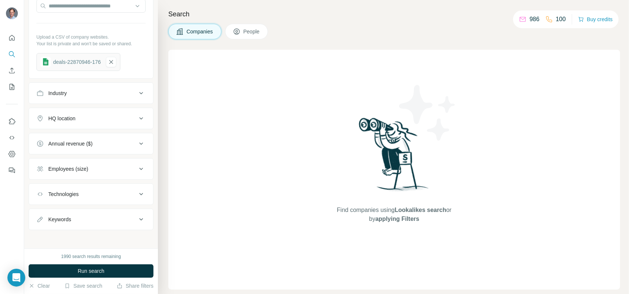
scroll to position [0, 0]
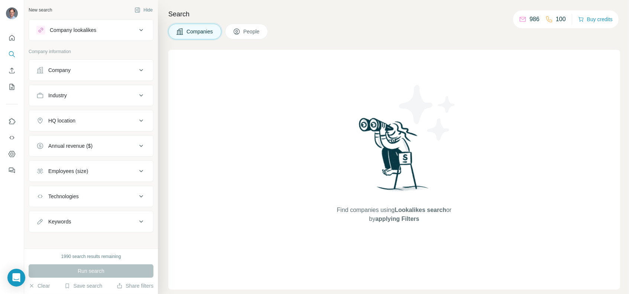
click at [81, 33] on div "Company lookalikes" at bounding box center [73, 29] width 46 height 7
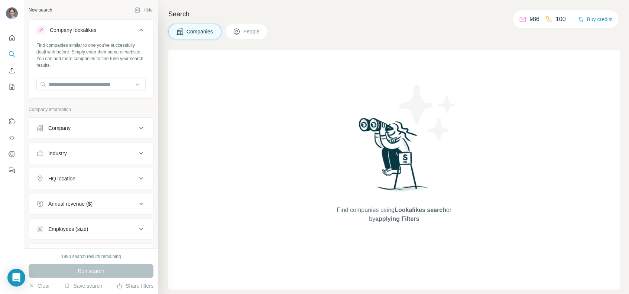
click at [94, 130] on div "Company" at bounding box center [86, 128] width 100 height 7
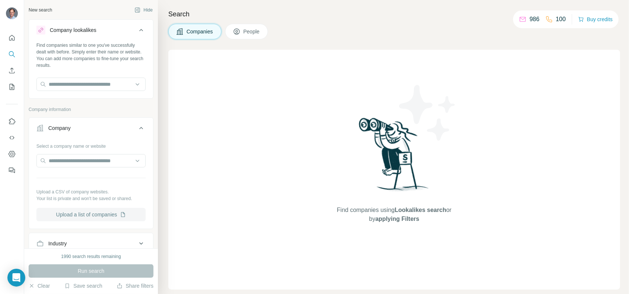
click at [87, 215] on button "Upload a list of companies" at bounding box center [90, 214] width 109 height 13
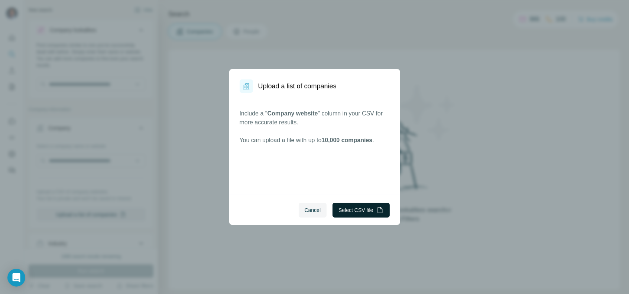
click at [352, 208] on button "Select CSV file" at bounding box center [361, 210] width 57 height 15
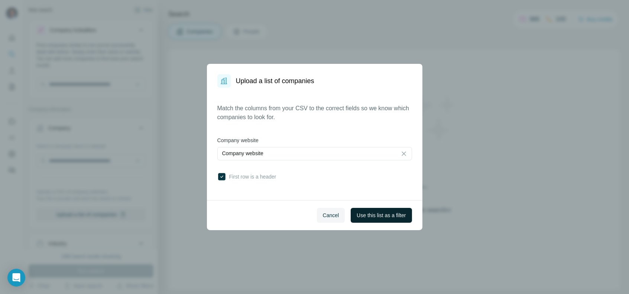
click at [379, 216] on span "Use this list as a filter" at bounding box center [381, 215] width 49 height 7
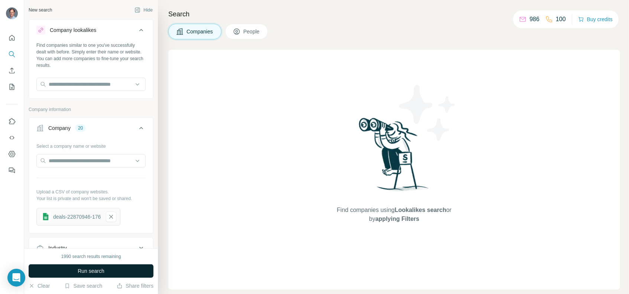
click at [80, 271] on span "Run search" at bounding box center [91, 271] width 27 height 7
click at [115, 214] on icon "button" at bounding box center [111, 216] width 7 height 7
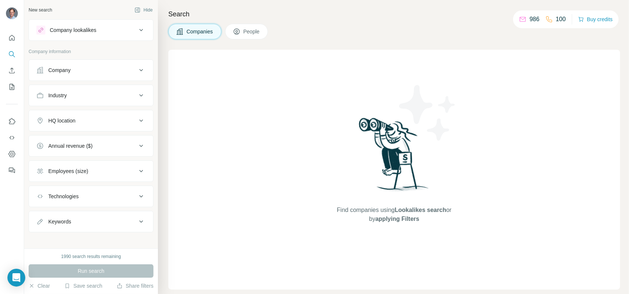
click at [93, 67] on div "Company" at bounding box center [86, 70] width 100 height 7
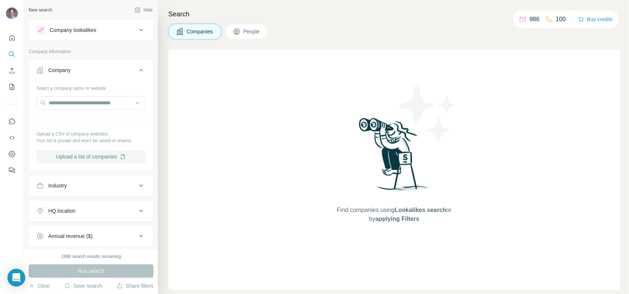
click at [108, 155] on button "Upload a list of companies" at bounding box center [90, 156] width 109 height 13
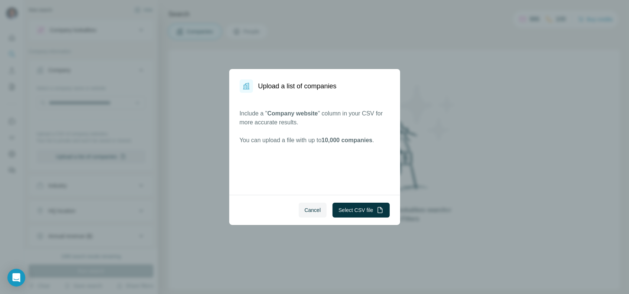
click at [366, 218] on div "Cancel Select CSV file" at bounding box center [314, 210] width 171 height 30
click at [354, 208] on button "Select CSV file" at bounding box center [361, 210] width 57 height 15
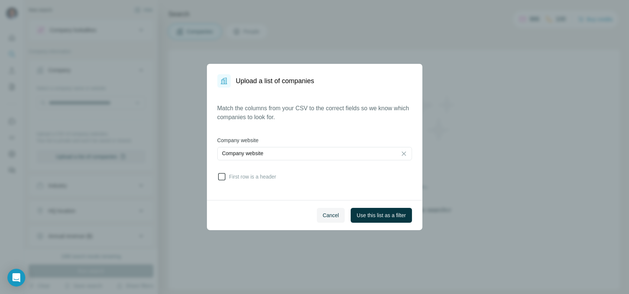
click at [252, 178] on span "First row is a header" at bounding box center [251, 176] width 50 height 7
click at [368, 157] on div "Company website" at bounding box center [307, 153] width 170 height 7
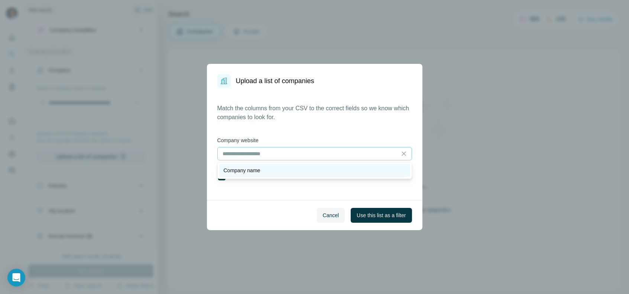
click at [261, 168] on p "Company name" at bounding box center [242, 170] width 37 height 7
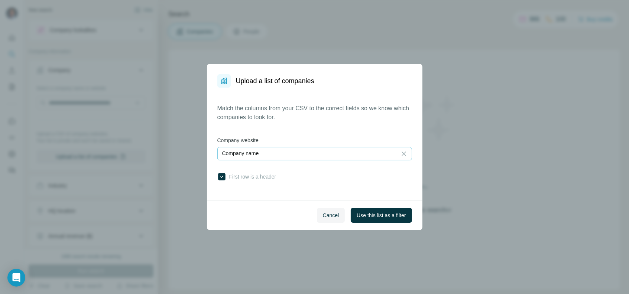
click at [278, 156] on div "Company name" at bounding box center [307, 153] width 170 height 7
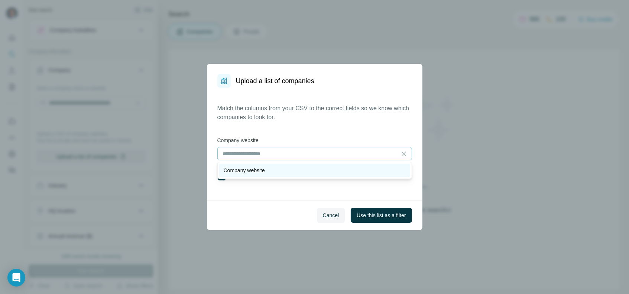
click at [288, 173] on div "Company website" at bounding box center [315, 170] width 182 height 7
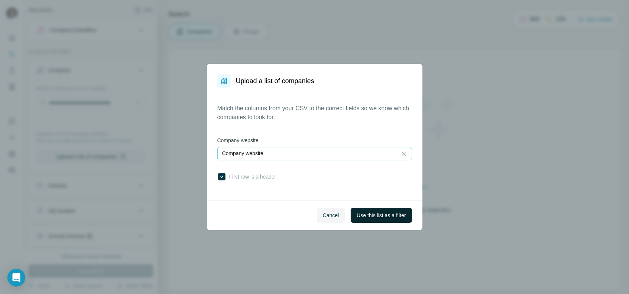
click at [381, 213] on span "Use this list as a filter" at bounding box center [381, 215] width 49 height 7
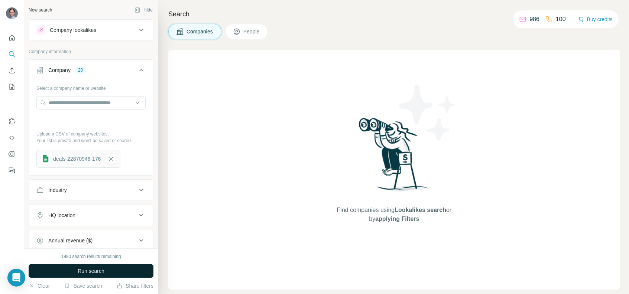
click at [76, 265] on button "Run search" at bounding box center [91, 271] width 125 height 13
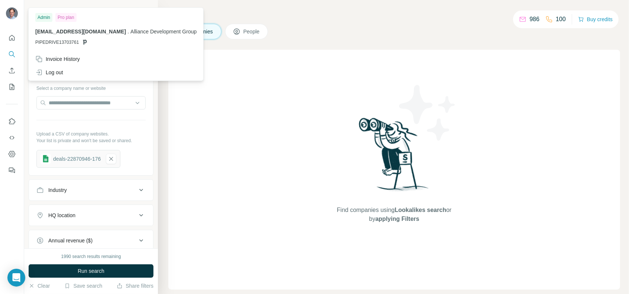
click at [14, 16] on img at bounding box center [12, 13] width 12 height 12
click at [43, 14] on div "Admin" at bounding box center [43, 17] width 17 height 9
click at [206, 159] on div "Find companies using Lookalikes search or by applying Filters" at bounding box center [394, 170] width 452 height 240
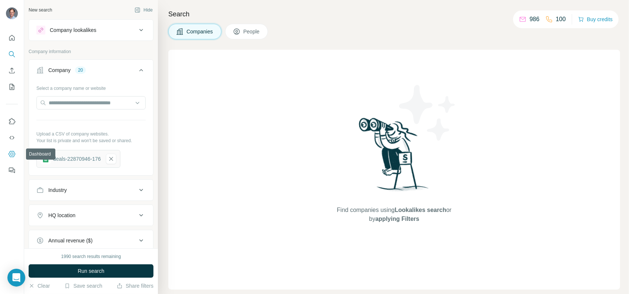
click at [10, 152] on icon "Dashboard" at bounding box center [11, 154] width 7 height 7
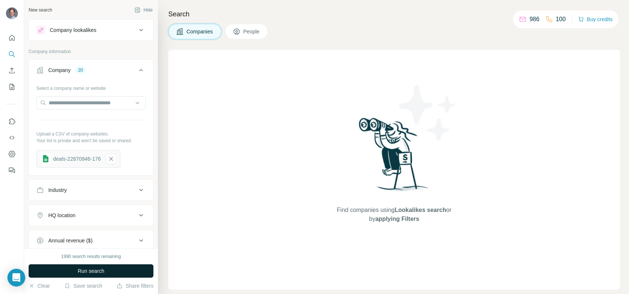
click at [71, 273] on button "Run search" at bounding box center [91, 271] width 125 height 13
click at [71, 271] on button "Run search" at bounding box center [91, 271] width 125 height 13
click at [95, 30] on div "Company lookalikes" at bounding box center [73, 29] width 46 height 7
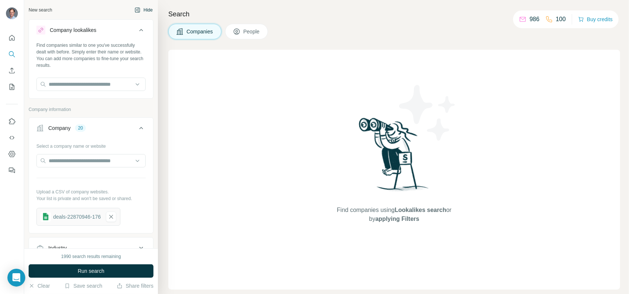
click at [135, 9] on icon "button" at bounding box center [138, 10] width 6 height 6
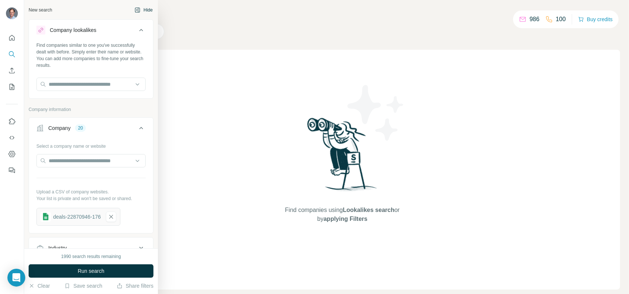
click at [140, 11] on button "Hide" at bounding box center [143, 9] width 29 height 11
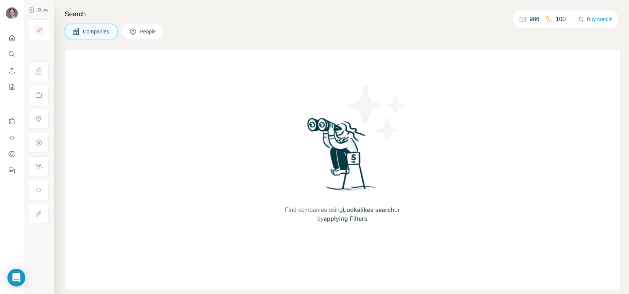
click at [101, 30] on span "Companies" at bounding box center [96, 31] width 27 height 7
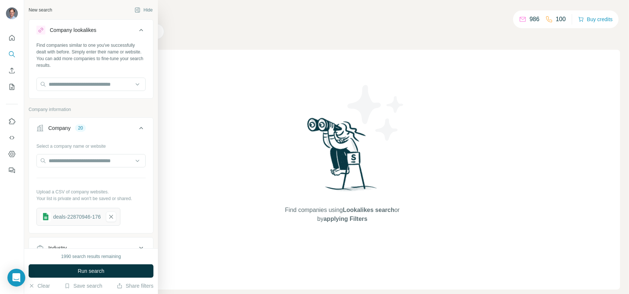
click at [64, 130] on div "Company" at bounding box center [59, 128] width 22 height 7
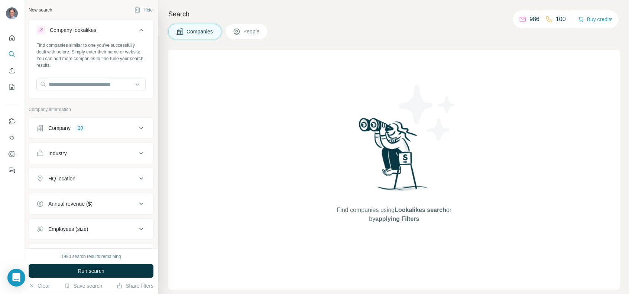
click at [64, 130] on div "Company" at bounding box center [59, 128] width 22 height 7
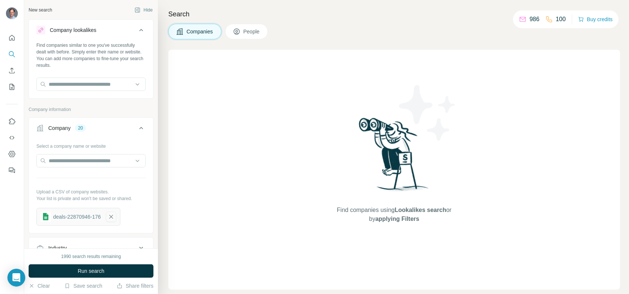
click at [113, 217] on icon "button" at bounding box center [111, 216] width 7 height 7
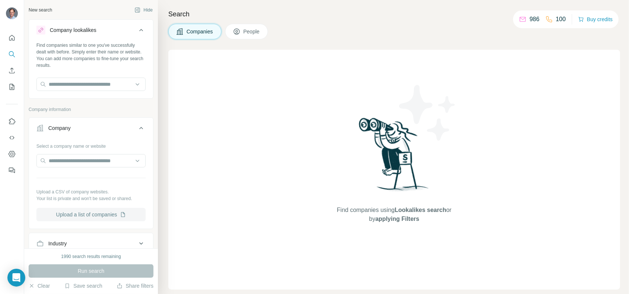
click at [103, 216] on button "Upload a list of companies" at bounding box center [90, 214] width 109 height 13
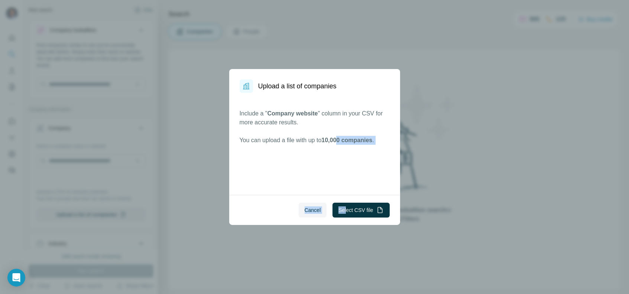
drag, startPoint x: 344, startPoint y: 203, endPoint x: 336, endPoint y: 172, distance: 31.8
click at [343, 177] on dialog "Upload a list of companies Include a " Company website " column in your CSV for…" at bounding box center [314, 147] width 171 height 156
click at [220, 184] on div "Upload a list of companies Include a " Company website " column in your CSV for…" at bounding box center [314, 147] width 629 height 294
click at [368, 208] on button "Select CSV file" at bounding box center [361, 210] width 57 height 15
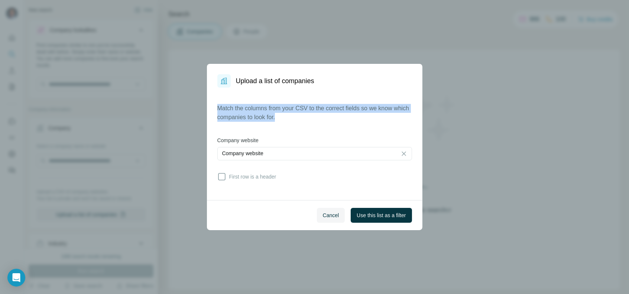
drag, startPoint x: 219, startPoint y: 107, endPoint x: 408, endPoint y: 119, distance: 188.8
click at [408, 119] on p "Match the columns from your CSV to the correct fields so we know which companie…" at bounding box center [314, 113] width 195 height 18
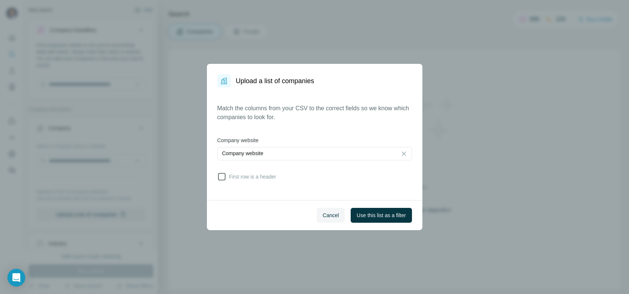
click at [222, 177] on icon at bounding box center [221, 177] width 9 height 9
click at [405, 154] on icon at bounding box center [403, 153] width 7 height 7
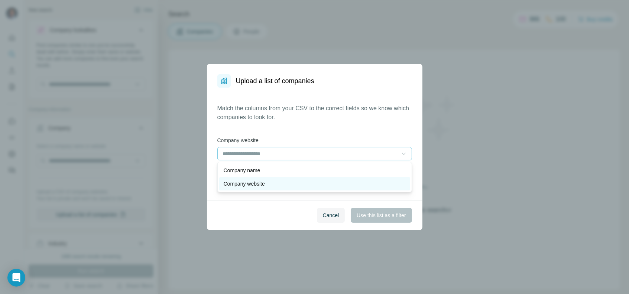
click at [270, 185] on div "Company website" at bounding box center [315, 183] width 182 height 7
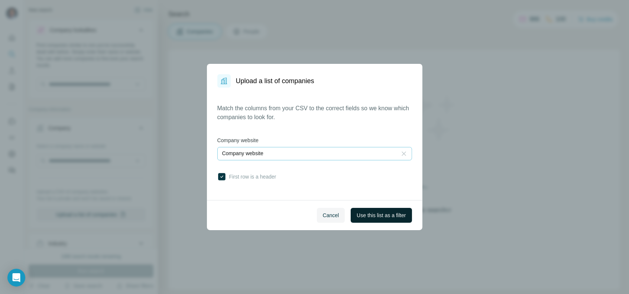
click at [364, 217] on span "Use this list as a filter" at bounding box center [381, 215] width 49 height 7
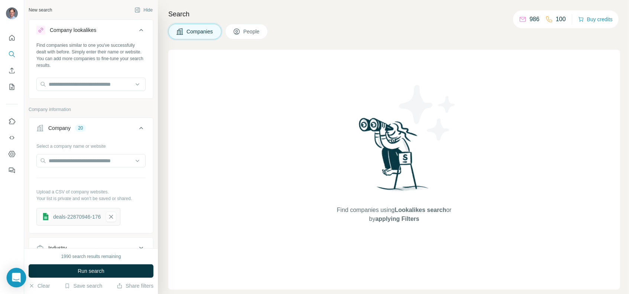
click at [15, 273] on div "Open Intercom Messenger" at bounding box center [17, 278] width 20 height 20
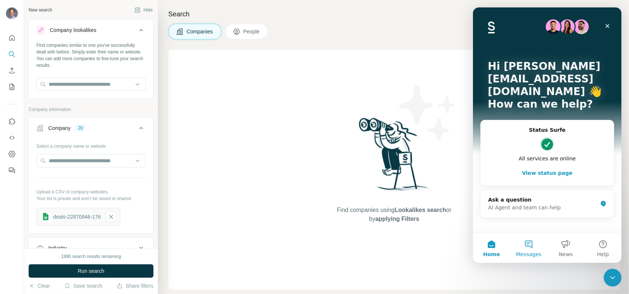
click at [523, 248] on button "Messages" at bounding box center [528, 248] width 37 height 30
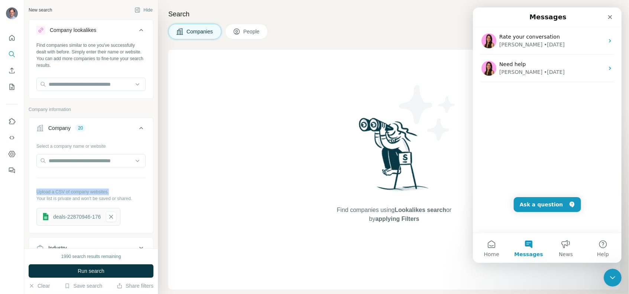
drag, startPoint x: 36, startPoint y: 191, endPoint x: 112, endPoint y: 191, distance: 75.8
click at [112, 191] on p "Upload a CSV of company websites." at bounding box center [90, 192] width 109 height 7
copy p "Upload a CSV of company websites."
click at [172, 14] on h4 "Search" at bounding box center [394, 14] width 452 height 10
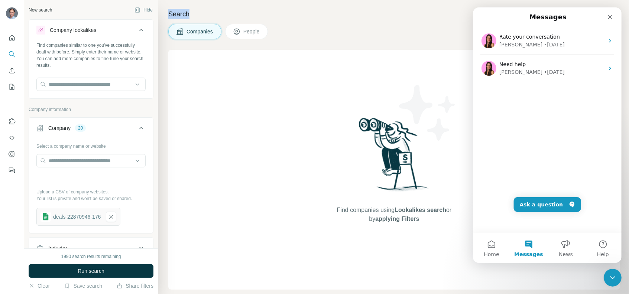
copy h4 "Search"
click at [526, 245] on button "Messages" at bounding box center [528, 248] width 37 height 30
click at [540, 204] on button "Ask a question" at bounding box center [547, 204] width 67 height 15
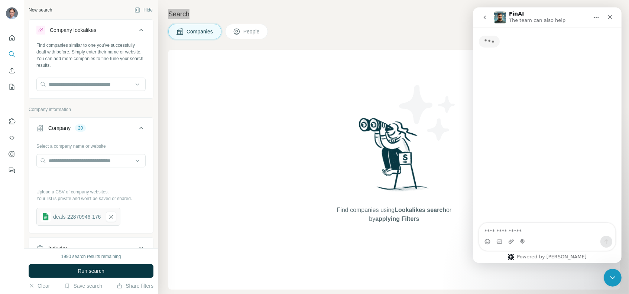
click at [500, 236] on div "Intercom messenger" at bounding box center [499, 242] width 6 height 12
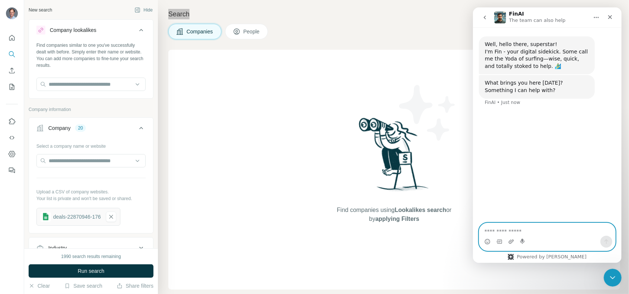
click at [510, 231] on textarea "Ask a question…" at bounding box center [547, 229] width 136 height 13
paste textarea "**********"
type textarea "**********"
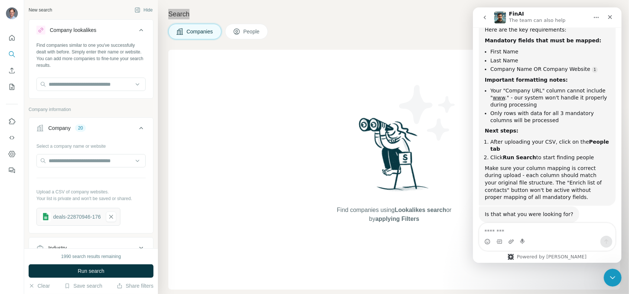
scroll to position [153, 0]
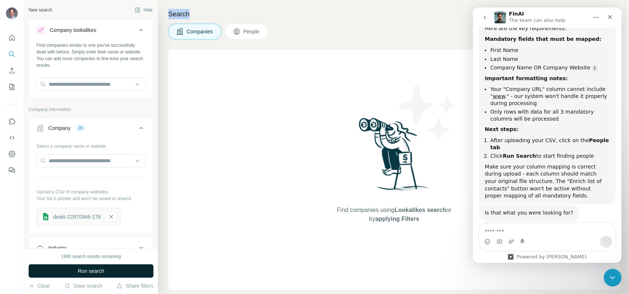
click at [86, 275] on span "Run search" at bounding box center [91, 271] width 27 height 7
click at [88, 272] on span "Run search" at bounding box center [91, 271] width 27 height 7
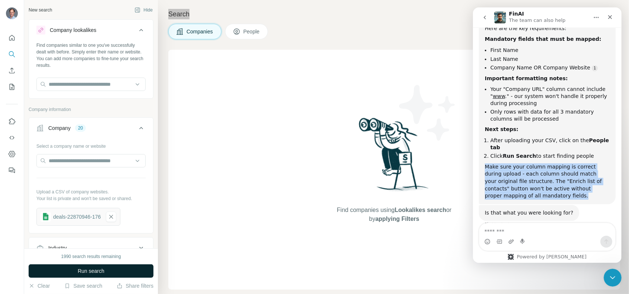
drag, startPoint x: 541, startPoint y: 183, endPoint x: 464, endPoint y: 155, distance: 82.8
click at [473, 155] on html "FinAI The team can also help Well, hello there, superstar! I'm Fin - your digit…" at bounding box center [547, 135] width 149 height 256
copy div "Make sure your column mapping is correct during upload - each column should mat…"
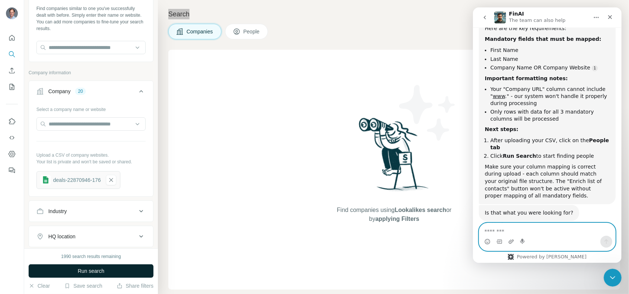
click at [512, 231] on textarea "Message…" at bounding box center [547, 229] width 136 height 13
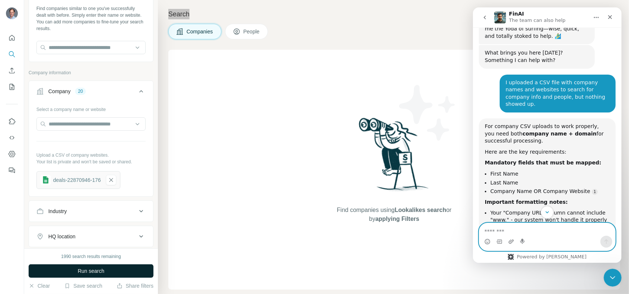
scroll to position [4, 0]
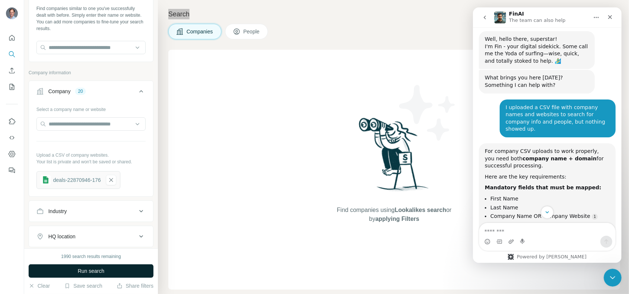
drag, startPoint x: 523, startPoint y: 160, endPoint x: 484, endPoint y: 153, distance: 39.7
click at [484, 153] on div "For company CSV uploads to work properly, you need both company name + domain f…" at bounding box center [547, 249] width 137 height 210
copy div "need both company name + domain for successful processing."
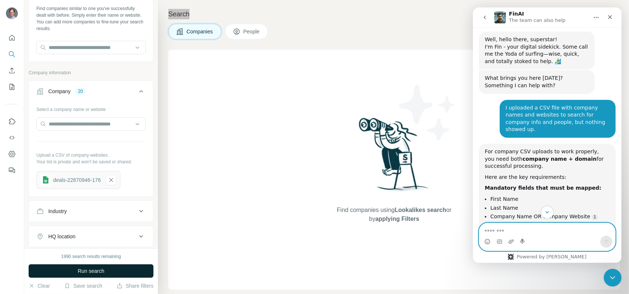
click at [548, 235] on textarea "Message…" at bounding box center [547, 229] width 136 height 13
paste textarea "**********"
type textarea "**********"
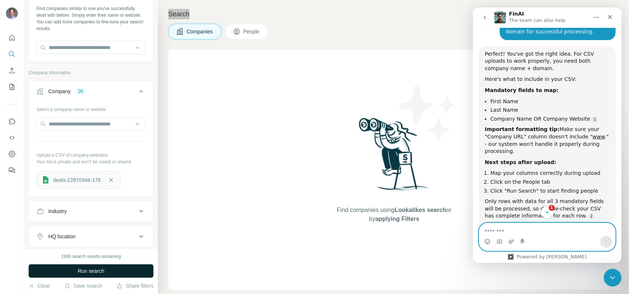
scroll to position [1, 0]
click at [593, 126] on div "Important formatting tip: Make sure your "Company URL" column doesn't include "…" at bounding box center [547, 140] width 125 height 29
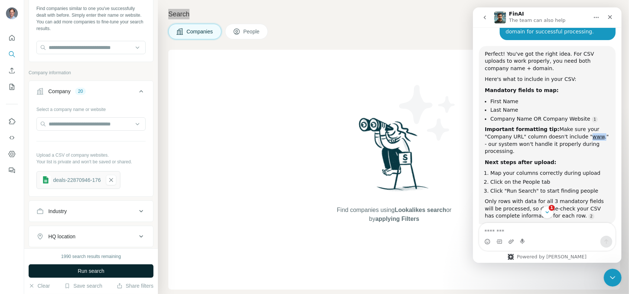
drag, startPoint x: 592, startPoint y: 123, endPoint x: 579, endPoint y: 123, distance: 13.0
click at [579, 126] on div "Important formatting tip: Make sure your "Company URL" column doesn't include "…" at bounding box center [547, 140] width 125 height 29
copy div "www ."
click at [113, 179] on icon "button" at bounding box center [112, 180] width 4 height 4
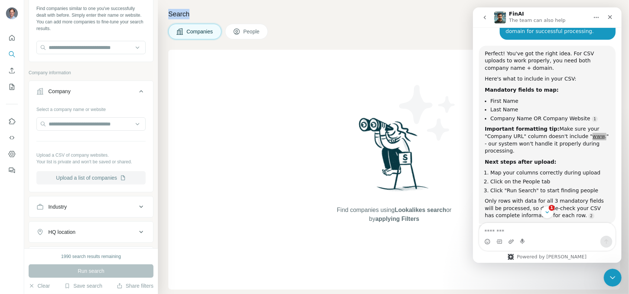
click at [119, 178] on button "Upload a list of companies" at bounding box center [90, 177] width 109 height 13
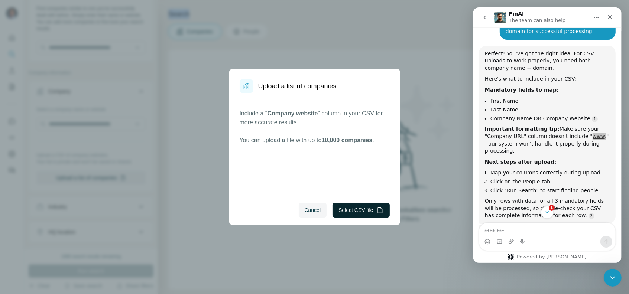
click at [363, 209] on button "Select CSV file" at bounding box center [361, 210] width 57 height 15
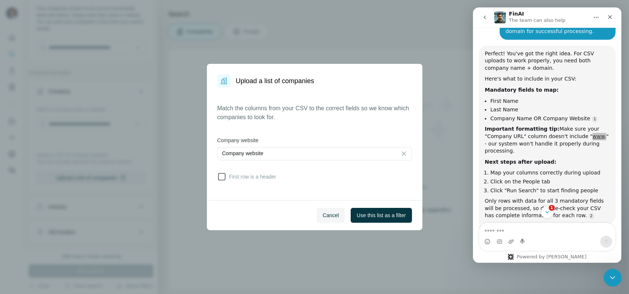
click at [235, 177] on span "First row is a header" at bounding box center [251, 176] width 50 height 7
click at [392, 219] on span "Use this list as a filter" at bounding box center [381, 215] width 49 height 7
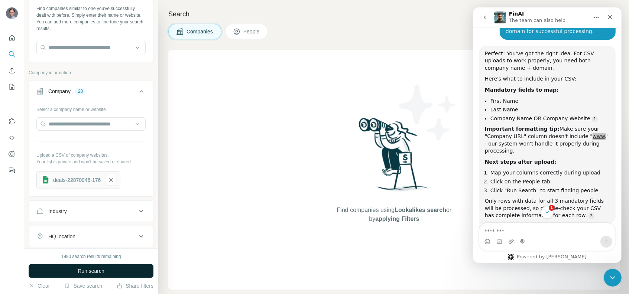
click at [111, 273] on button "Run search" at bounding box center [91, 271] width 125 height 13
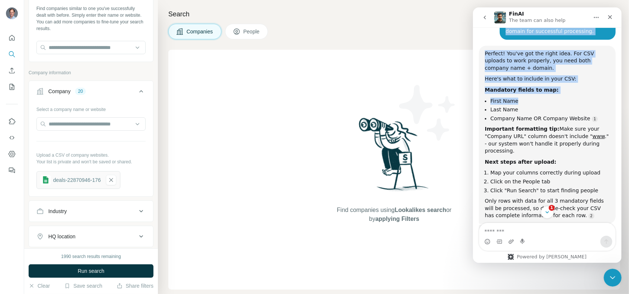
drag, startPoint x: 611, startPoint y: 15, endPoint x: 614, endPoint y: 98, distance: 82.6
click at [613, 94] on div "FinAI The team can also help Well, hello there, superstar! I'm Fin - your digit…" at bounding box center [547, 135] width 149 height 256
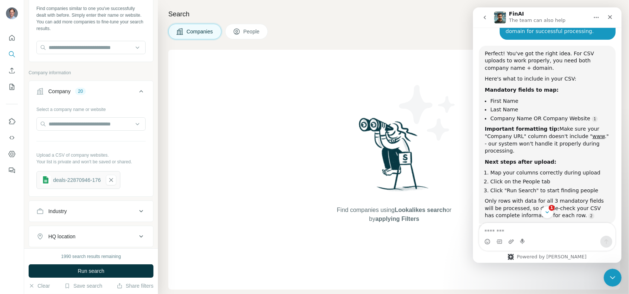
click at [593, 139] on div "Important formatting tip: Make sure your "Company URL" column doesn't include "…" at bounding box center [547, 140] width 125 height 29
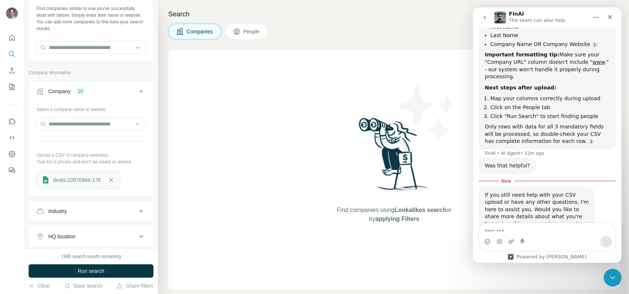
scroll to position [457, 0]
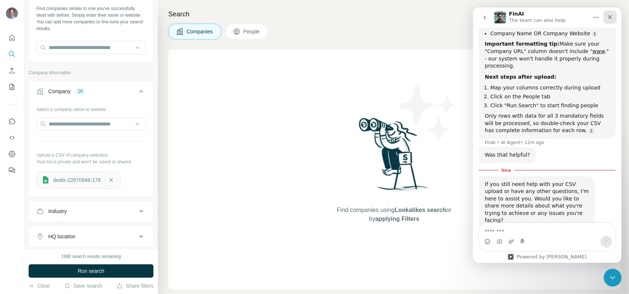
click at [607, 15] on icon "Close" at bounding box center [610, 17] width 6 height 6
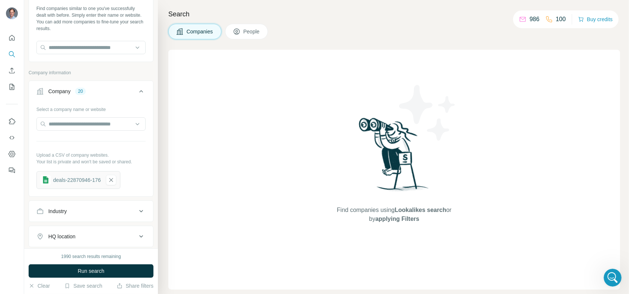
scroll to position [430, 0]
click at [93, 275] on span "Run search" at bounding box center [91, 271] width 27 height 7
click at [200, 30] on span "Companies" at bounding box center [200, 31] width 27 height 7
click at [112, 273] on button "Run search" at bounding box center [91, 271] width 125 height 13
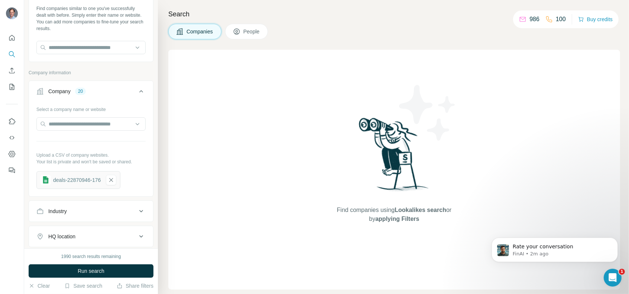
scroll to position [522, 0]
click at [114, 182] on icon "button" at bounding box center [111, 180] width 7 height 7
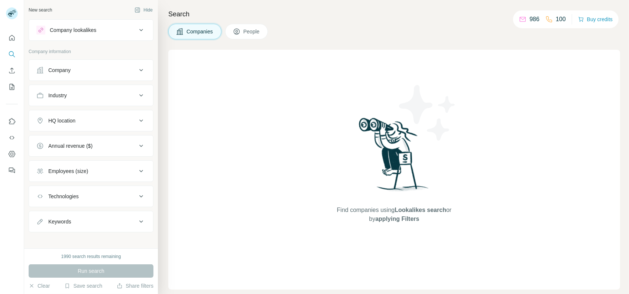
click at [56, 70] on div "Company" at bounding box center [59, 70] width 22 height 7
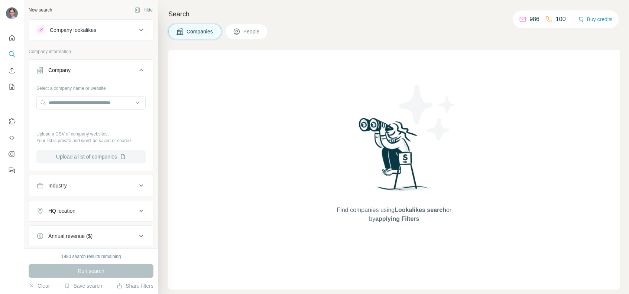
click at [80, 155] on button "Upload a list of companies" at bounding box center [90, 156] width 109 height 13
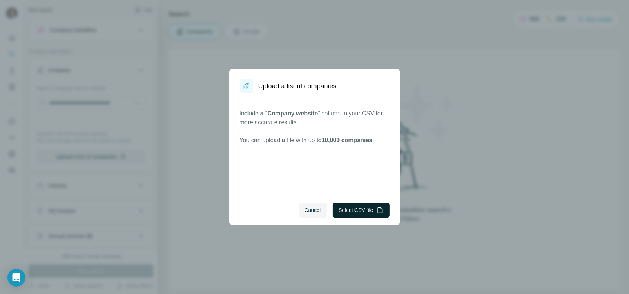
click at [345, 212] on button "Select CSV file" at bounding box center [361, 210] width 57 height 15
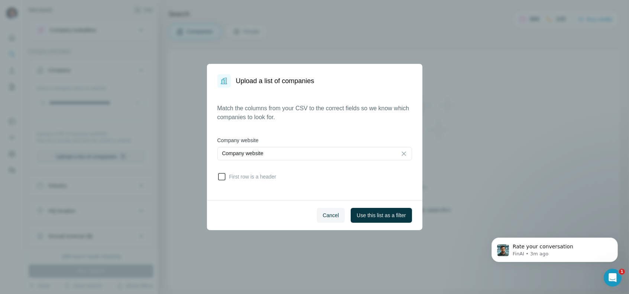
click at [220, 175] on icon at bounding box center [221, 177] width 9 height 9
click at [383, 210] on button "Use this list as a filter" at bounding box center [381, 215] width 61 height 15
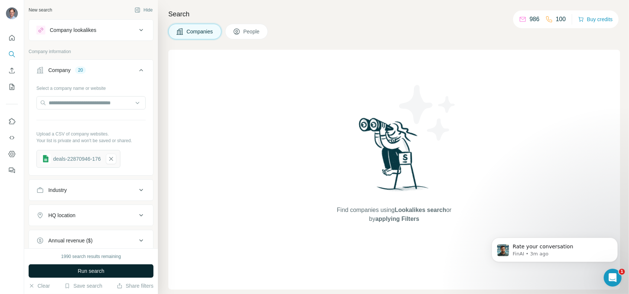
click at [122, 274] on button "Run search" at bounding box center [91, 271] width 125 height 13
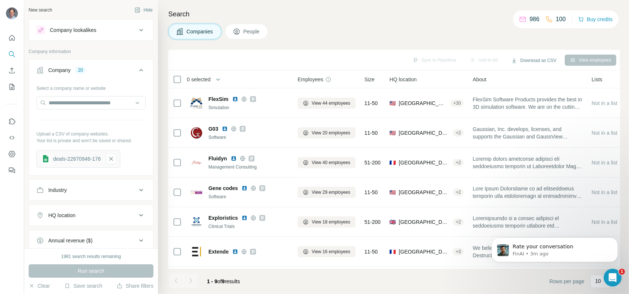
click at [334, 30] on div "Companies People" at bounding box center [394, 32] width 452 height 16
click at [191, 30] on span "Companies" at bounding box center [200, 31] width 27 height 7
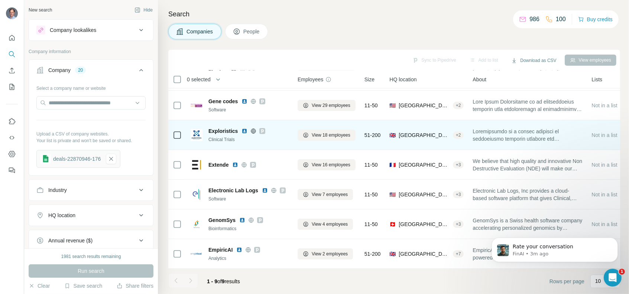
scroll to position [90, 0]
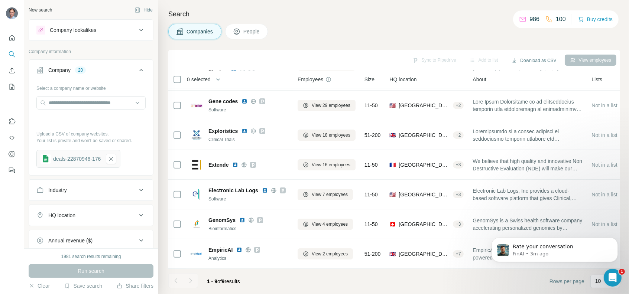
click at [307, 283] on footer "1 - 9 of 9 results Rows per page 10" at bounding box center [394, 281] width 452 height 25
click at [246, 28] on span "People" at bounding box center [252, 31] width 17 height 7
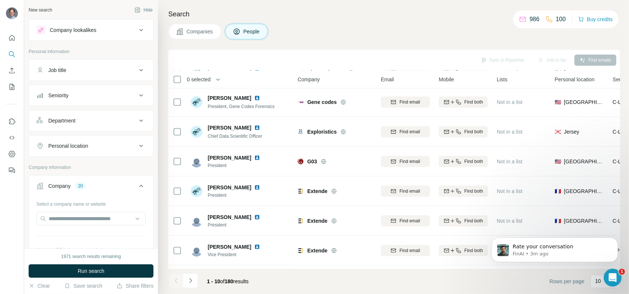
click at [191, 31] on span "Companies" at bounding box center [200, 31] width 27 height 7
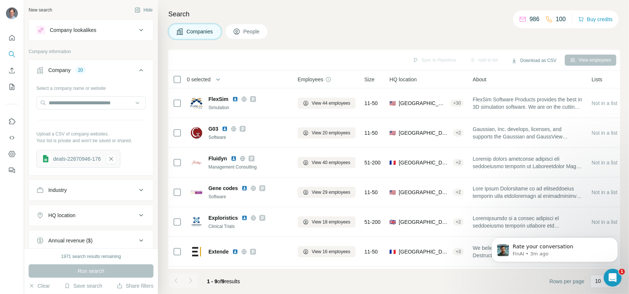
click at [247, 29] on span "People" at bounding box center [252, 31] width 17 height 7
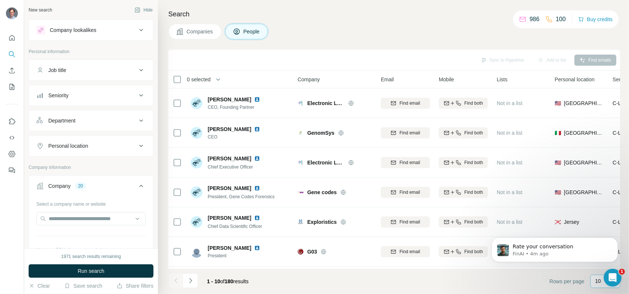
click at [604, 284] on div "10" at bounding box center [605, 281] width 19 height 7
click at [596, 223] on div "Rate your conversation FinAI • 4m ago" at bounding box center [554, 215] width 137 height 93
click at [613, 239] on button "Dismiss notification" at bounding box center [616, 240] width 10 height 10
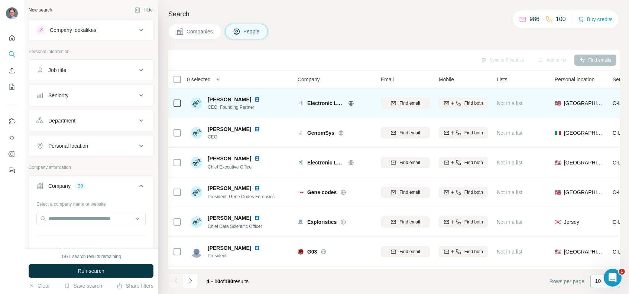
click at [254, 99] on img at bounding box center [257, 100] width 6 height 6
click at [172, 101] on td at bounding box center [177, 103] width 18 height 30
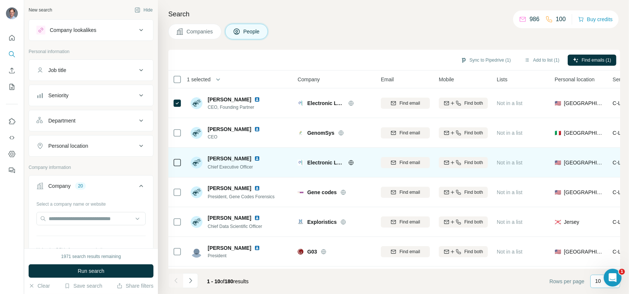
click at [254, 158] on img at bounding box center [257, 159] width 6 height 6
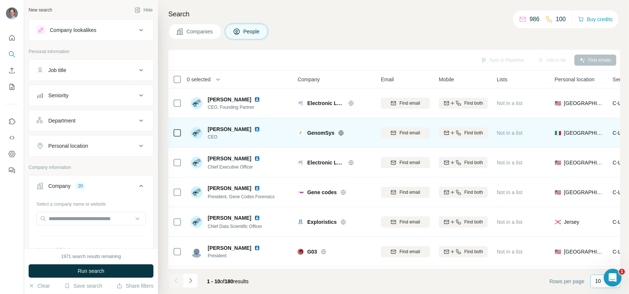
click at [254, 130] on img at bounding box center [257, 129] width 6 height 6
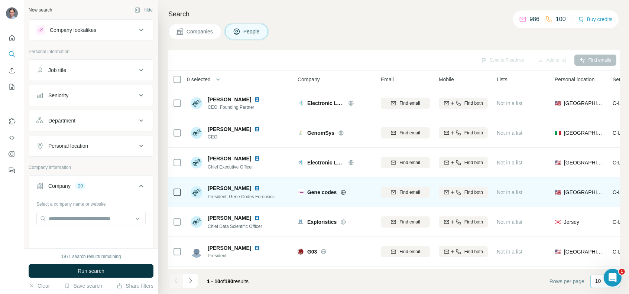
click at [254, 187] on img at bounding box center [257, 189] width 6 height 6
click at [254, 189] on img at bounding box center [257, 189] width 6 height 6
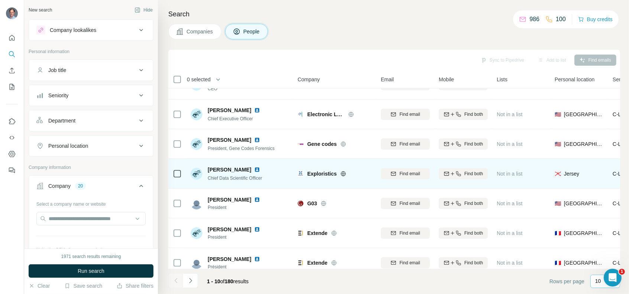
scroll to position [37, 0]
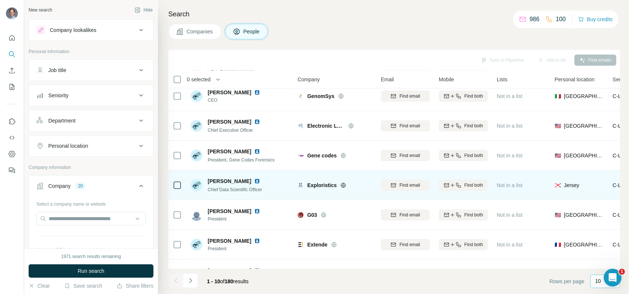
click at [260, 181] on img at bounding box center [257, 181] width 6 height 6
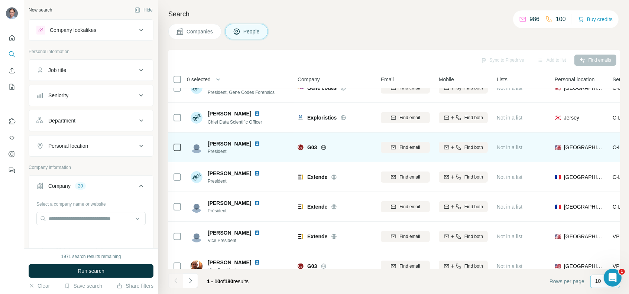
scroll to position [112, 0]
